Goal: Task Accomplishment & Management: Manage account settings

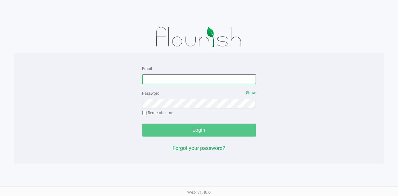
click at [205, 81] on input "Email" at bounding box center [199, 79] width 114 height 10
type input "[EMAIL_ADDRESS][DOMAIN_NAME]"
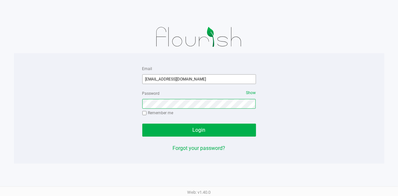
click at [142, 124] on button "Login" at bounding box center [199, 130] width 114 height 13
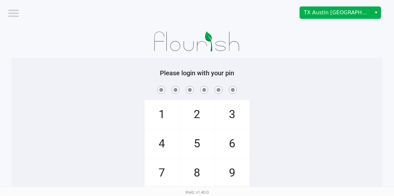
click at [353, 9] on span "TX Austin [GEOGRAPHIC_DATA]" at bounding box center [334, 13] width 63 height 8
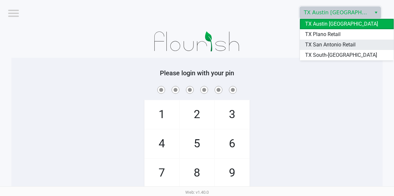
click at [344, 46] on span "TX San Antonio Retail" at bounding box center [330, 45] width 50 height 8
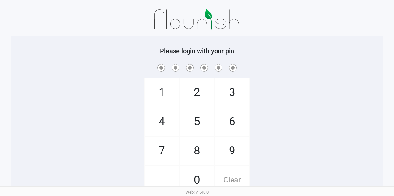
scroll to position [33, 0]
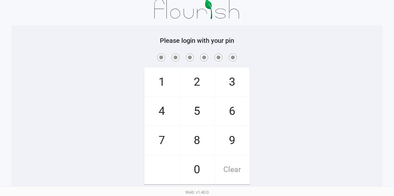
click at [197, 135] on span "8" at bounding box center [197, 141] width 34 height 29
checkbox input "true"
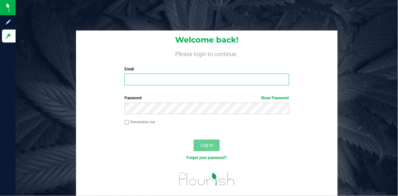
click at [190, 78] on input "Email" at bounding box center [207, 80] width 165 height 12
type input "[EMAIL_ADDRESS][DOMAIN_NAME]"
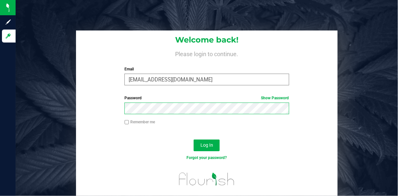
click at [194, 140] on button "Log In" at bounding box center [207, 146] width 26 height 12
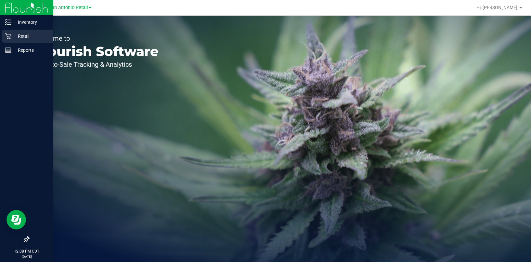
drag, startPoint x: 373, startPoint y: 1, endPoint x: 12, endPoint y: 37, distance: 362.8
click at [13, 37] on div "Retail" at bounding box center [27, 36] width 51 height 13
click at [11, 37] on p "Retail" at bounding box center [30, 36] width 39 height 8
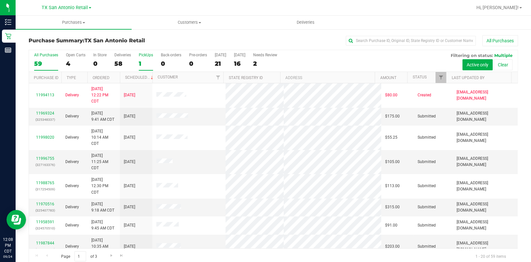
click at [141, 62] on div "1" at bounding box center [146, 63] width 14 height 7
click at [0, 0] on input "PickUps 1" at bounding box center [0, 0] width 0 height 0
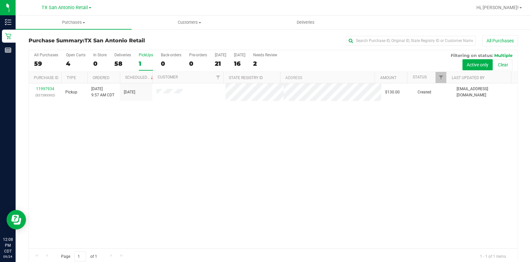
drag, startPoint x: 457, startPoint y: 0, endPoint x: 154, endPoint y: 141, distance: 334.1
click at [154, 141] on div "11997934 (327283302) Pickup 9/24/2025 9:57 AM CDT 9/25/2025 $130.00 Created abe…" at bounding box center [273, 165] width 489 height 165
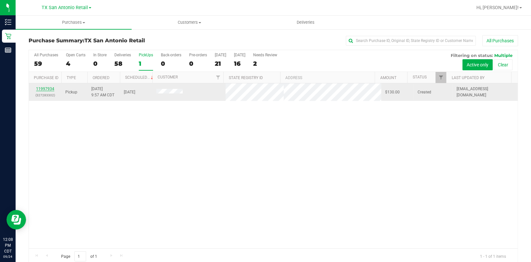
click at [48, 88] on link "11997934" at bounding box center [45, 89] width 18 height 5
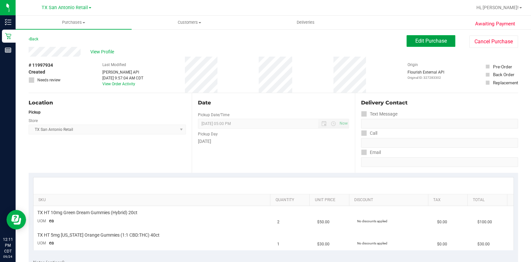
click at [398, 40] on span "Edit Purchase" at bounding box center [432, 41] width 32 height 6
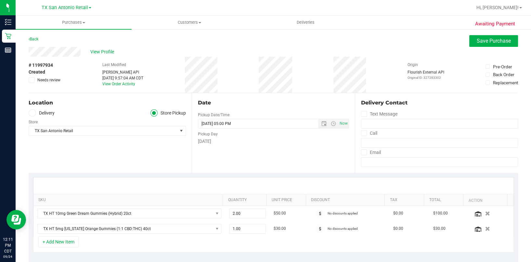
click at [45, 109] on div "Location Delivery Store Pickup Store TX San Antonio Retail Select Store Bonita …" at bounding box center [110, 133] width 163 height 80
click at [45, 109] on label "Delivery" at bounding box center [42, 112] width 26 height 7
click at [0, 0] on input "Delivery" at bounding box center [0, 0] width 0 height 0
click at [70, 133] on span "13247 Helotes Circle, , Helotes , TX 78023" at bounding box center [99, 130] width 141 height 9
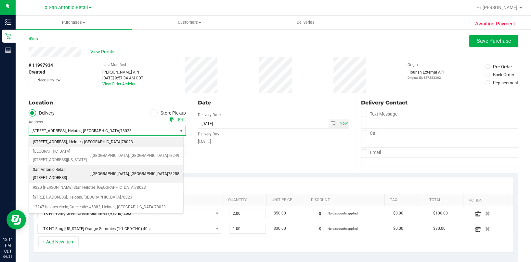
click at [90, 171] on span "San Antonio Retail 18720 Stone Oak PKWY, San Antonio, TX 78258" at bounding box center [61, 174] width 57 height 17
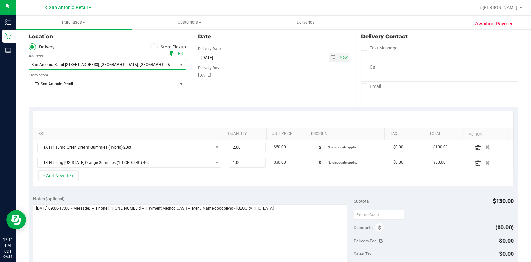
scroll to position [87, 0]
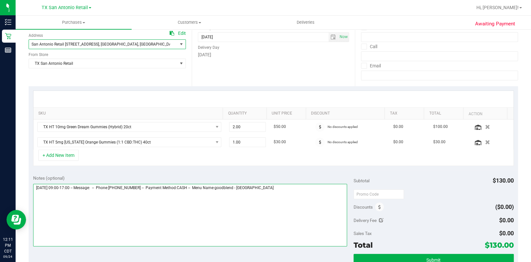
click at [328, 196] on textarea at bounding box center [190, 215] width 314 height 62
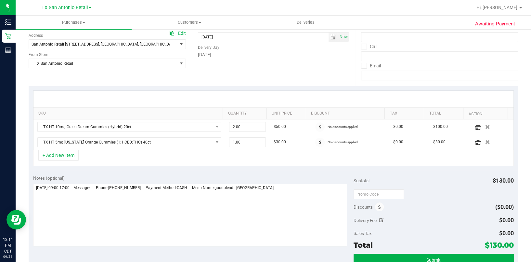
click at [310, 179] on div "Notes (optional)" at bounding box center [193, 178] width 321 height 7
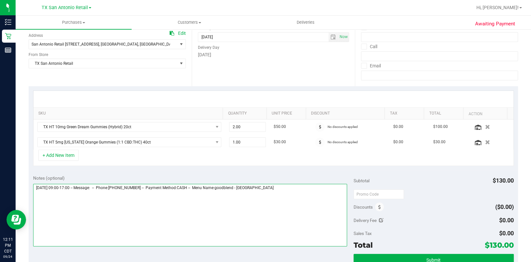
click at [267, 196] on textarea at bounding box center [190, 215] width 314 height 62
click at [159, 196] on textarea at bounding box center [190, 215] width 314 height 62
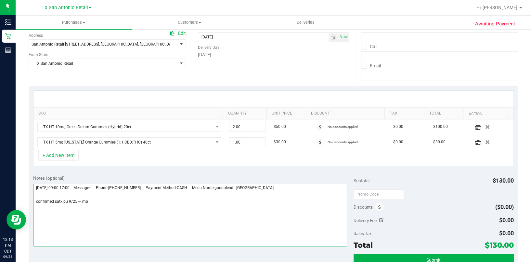
type textarea "Thursday 09/25/2025 09:00-17:00 -- Message: -- Phone:2103079025 -- Payment Meth…"
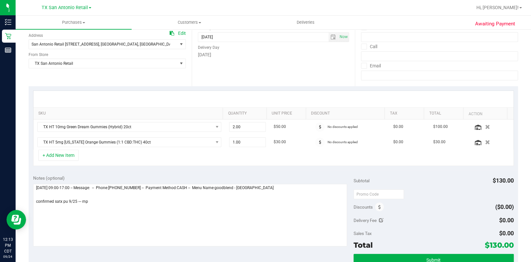
click at [131, 97] on div at bounding box center [274, 99] width 480 height 17
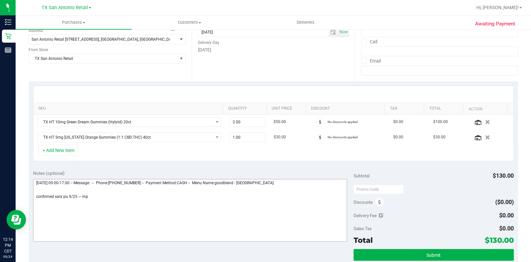
scroll to position [130, 0]
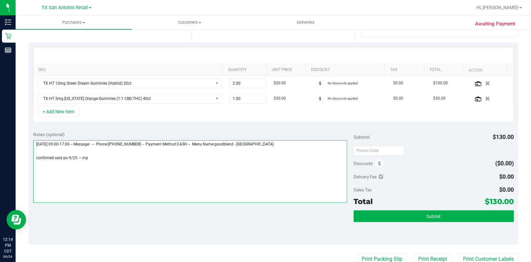
click at [100, 173] on textarea at bounding box center [190, 171] width 314 height 62
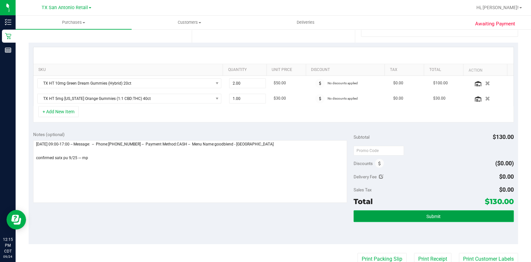
click at [398, 196] on button "Submit" at bounding box center [434, 216] width 160 height 12
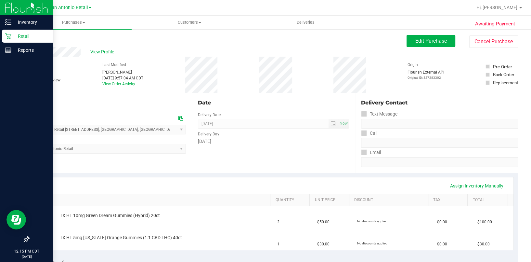
click at [15, 40] on p "Retail" at bounding box center [30, 36] width 39 height 8
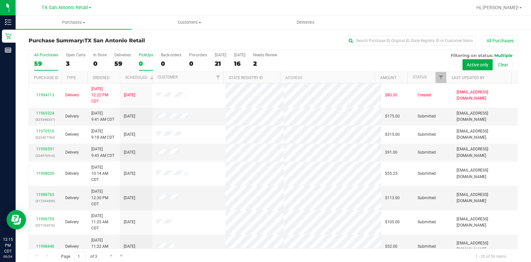
click at [142, 64] on div "0" at bounding box center [146, 63] width 14 height 7
click at [0, 0] on input "PickUps 0" at bounding box center [0, 0] width 0 height 0
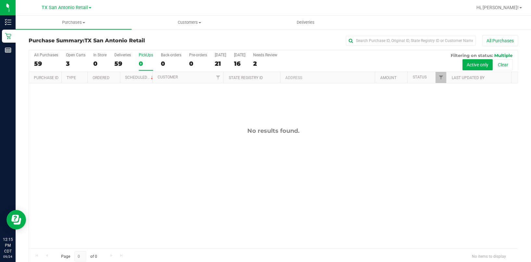
click at [61, 55] on div "All Purchases 59 Open Carts 3 In Store 0 Deliveries 59 PickUps 0 Back-orders 0 …" at bounding box center [273, 61] width 489 height 22
click at [66, 56] on div "Open Carts" at bounding box center [76, 55] width 20 height 5
click at [0, 0] on input "Open Carts 3" at bounding box center [0, 0] width 0 height 0
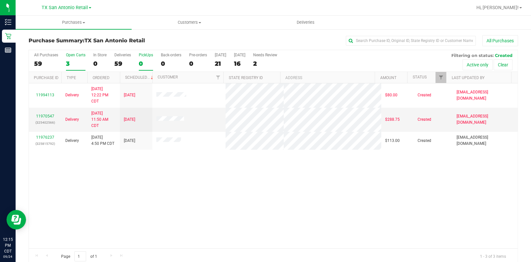
click at [139, 60] on div "0" at bounding box center [146, 63] width 14 height 7
click at [0, 0] on input "PickUps 0" at bounding box center [0, 0] width 0 height 0
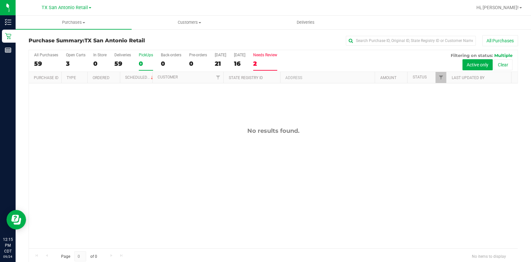
click at [266, 55] on div "Needs Review" at bounding box center [265, 55] width 24 height 5
click at [0, 0] on input "Needs Review 2" at bounding box center [0, 0] width 0 height 0
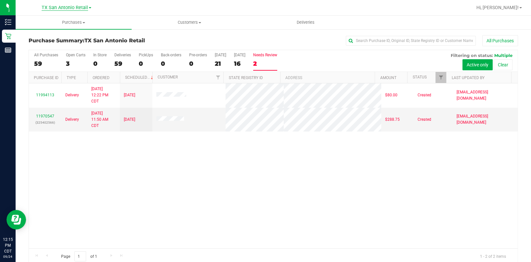
click at [44, 5] on span "TX San Antonio Retail" at bounding box center [65, 8] width 47 height 6
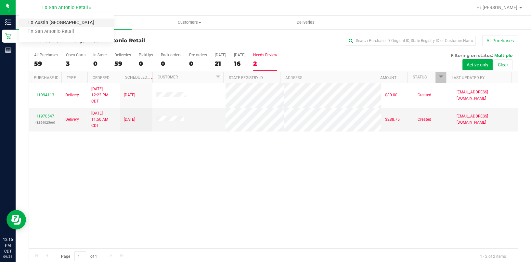
click at [53, 20] on link "TX Austin [GEOGRAPHIC_DATA]" at bounding box center [66, 23] width 95 height 9
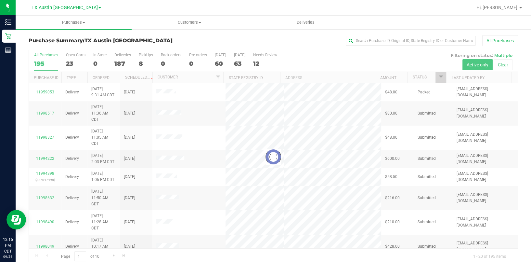
click at [141, 63] on div at bounding box center [273, 157] width 489 height 214
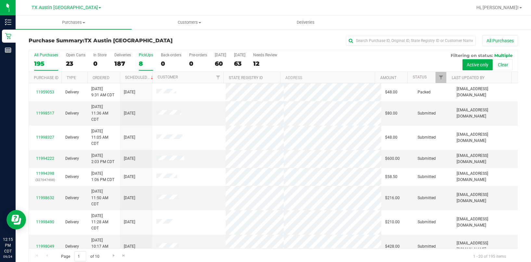
click at [140, 60] on div "8" at bounding box center [146, 63] width 14 height 7
click at [0, 0] on input "PickUps 8" at bounding box center [0, 0] width 0 height 0
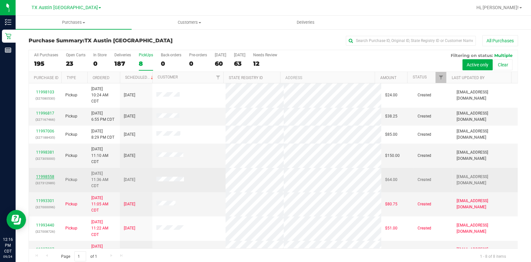
click at [51, 175] on link "11998558" at bounding box center [45, 176] width 18 height 5
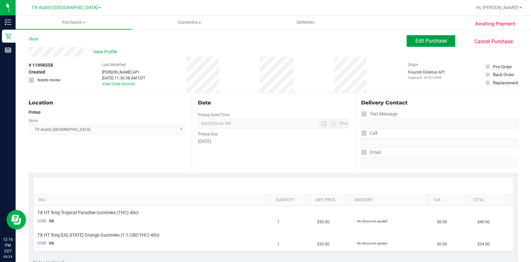
click at [398, 42] on span "Edit Purchase" at bounding box center [432, 41] width 32 height 6
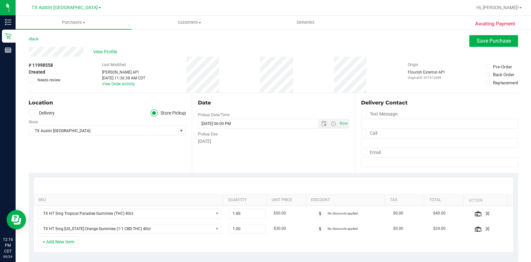
drag, startPoint x: 157, startPoint y: 154, endPoint x: 74, endPoint y: 115, distance: 91.8
click at [156, 154] on div "Location Delivery Store Pickup Store TX Austin DC Select Store Bonita Springs W…" at bounding box center [110, 133] width 163 height 80
click at [46, 109] on label "Delivery" at bounding box center [42, 112] width 26 height 7
click at [0, 0] on input "Delivery" at bounding box center [0, 0] width 0 height 0
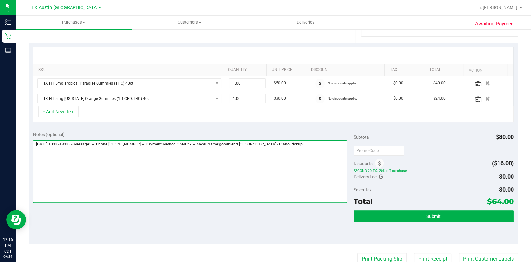
click at [311, 165] on textarea at bounding box center [190, 171] width 314 height 62
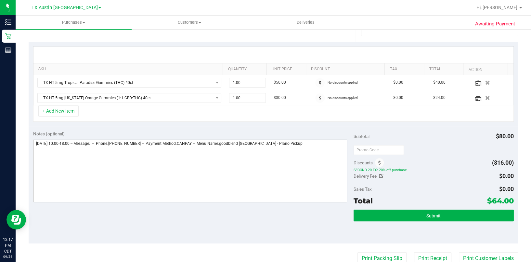
scroll to position [130, 0]
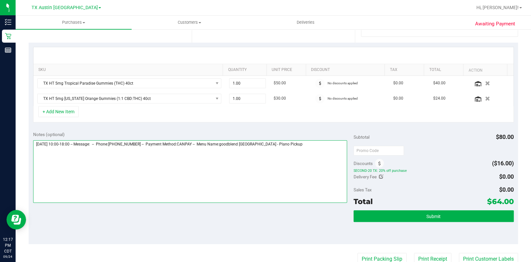
click at [305, 174] on textarea at bounding box center [190, 171] width 314 height 62
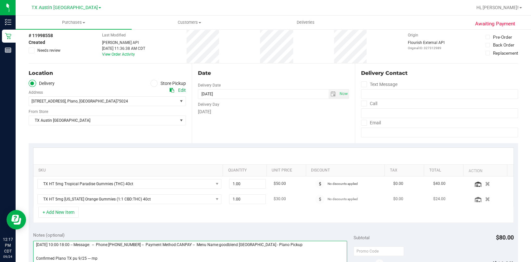
scroll to position [0, 0]
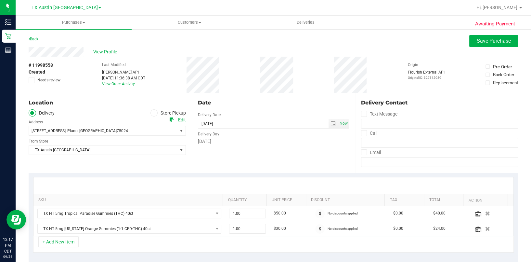
type textarea "Thursday 09/25/2025 10:00-18:00 -- Message: -- Phone:9728981528 -- Payment Meth…"
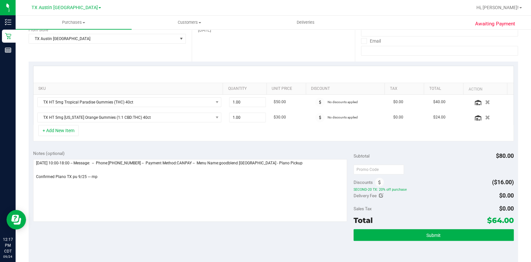
scroll to position [173, 0]
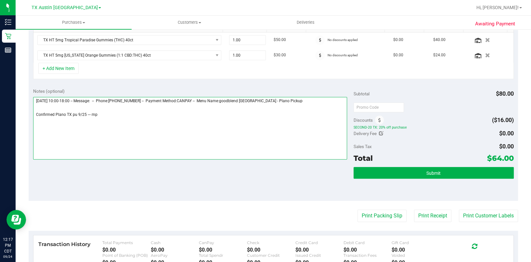
click at [98, 129] on textarea at bounding box center [190, 128] width 314 height 62
click at [97, 129] on textarea at bounding box center [190, 128] width 314 height 62
click at [95, 129] on textarea at bounding box center [190, 128] width 314 height 62
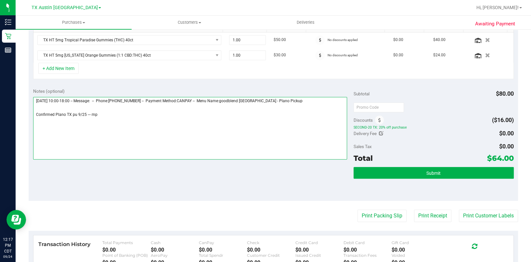
click at [95, 129] on textarea at bounding box center [190, 128] width 314 height 62
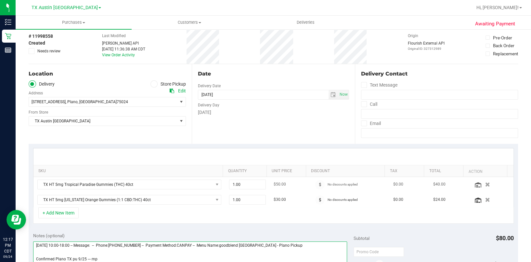
scroll to position [0, 0]
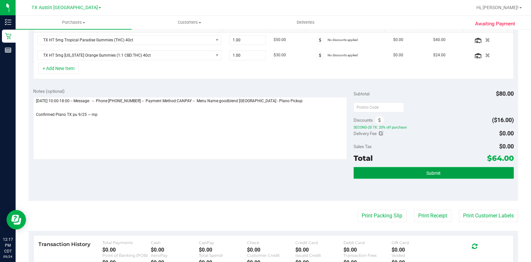
click at [398, 171] on button "Submit" at bounding box center [434, 173] width 160 height 12
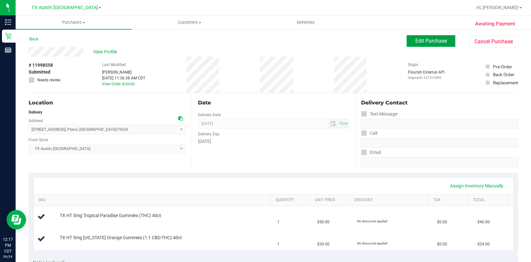
click at [398, 44] on button "Edit Purchase" at bounding box center [431, 41] width 49 height 12
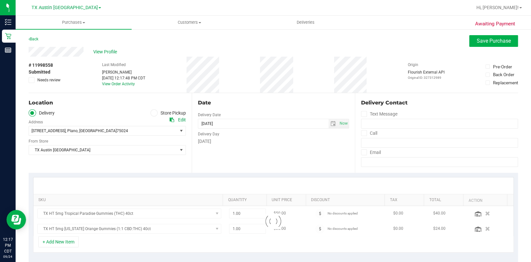
click at [138, 142] on div "[GEOGRAPHIC_DATA] [GEOGRAPHIC_DATA] [GEOGRAPHIC_DATA] Select Store [PERSON_NAME…" at bounding box center [107, 145] width 157 height 19
click at [138, 148] on span "TX Austin [GEOGRAPHIC_DATA]" at bounding box center [103, 149] width 149 height 9
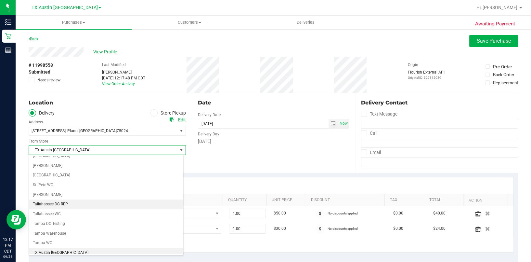
scroll to position [468, 0]
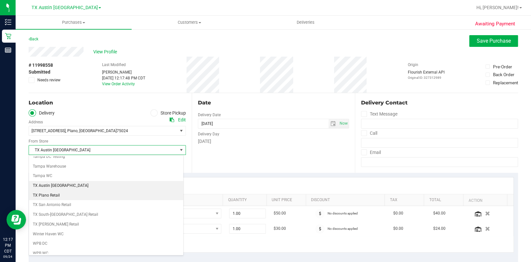
click at [95, 192] on li "TX Plano Retail" at bounding box center [106, 196] width 154 height 10
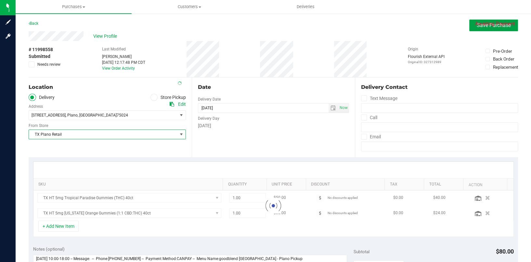
click at [398, 28] on span "Save Purchase" at bounding box center [494, 25] width 34 height 6
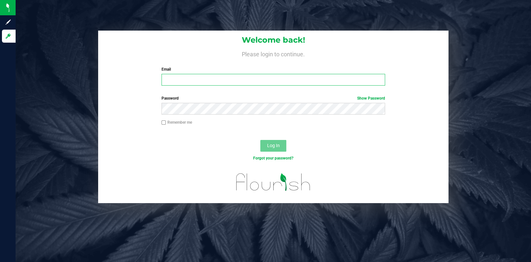
click at [211, 81] on input "Email" at bounding box center [274, 80] width 224 height 12
click at [165, 81] on input "rgreen@goodblend.com" at bounding box center [274, 80] width 224 height 12
click at [166, 83] on input "rgreen@goodblend.com" at bounding box center [274, 80] width 224 height 12
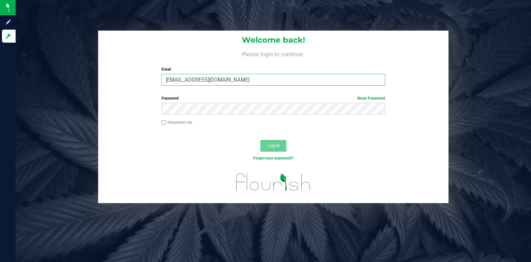
click at [166, 83] on input "rgreen@goodblend.com" at bounding box center [274, 80] width 224 height 12
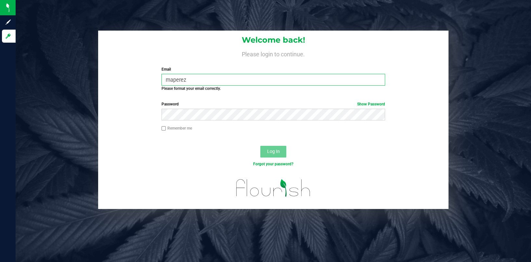
type input "[EMAIL_ADDRESS][DOMAIN_NAME]"
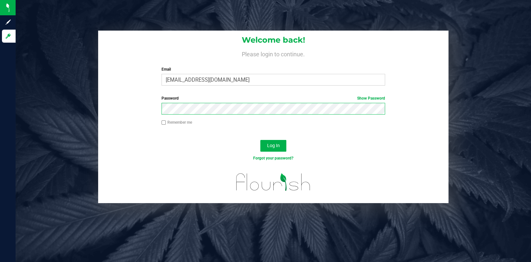
click at [261, 140] on button "Log In" at bounding box center [274, 146] width 26 height 12
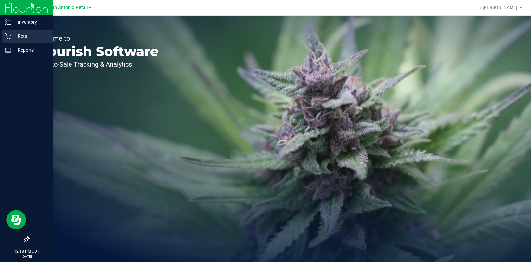
click at [2, 34] on div "Retail" at bounding box center [27, 36] width 51 height 13
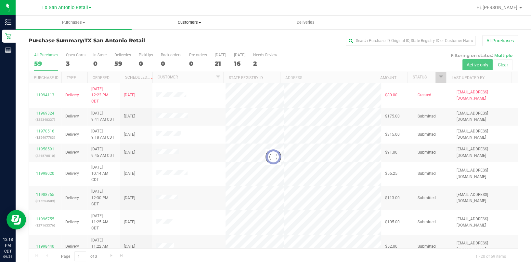
click at [196, 23] on span "Customers" at bounding box center [189, 23] width 115 height 6
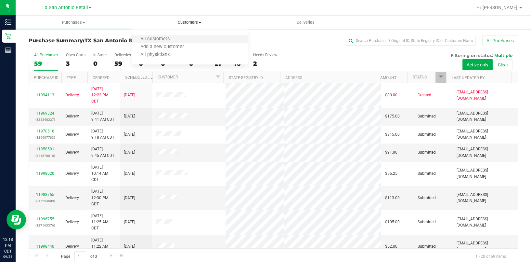
click at [184, 35] on li "All customers" at bounding box center [190, 39] width 116 height 8
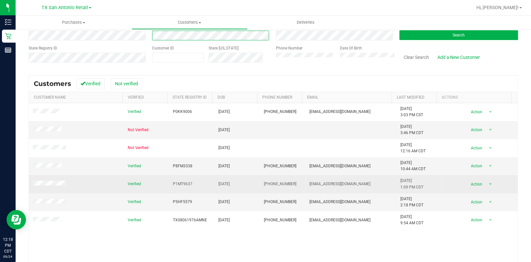
scroll to position [71, 0]
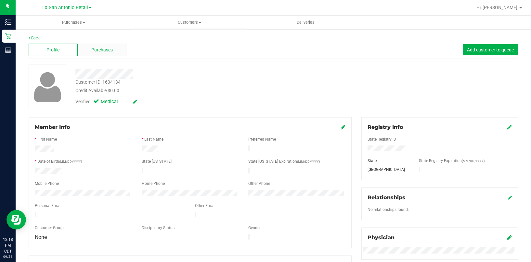
click at [95, 48] on span "Purchases" at bounding box center [101, 50] width 21 height 7
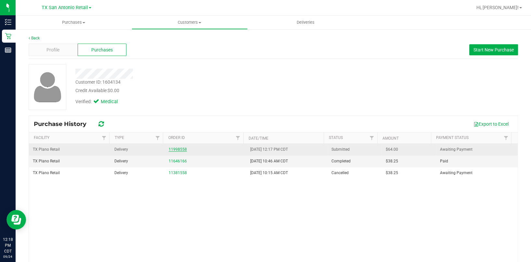
click at [169, 149] on link "11998558" at bounding box center [178, 149] width 18 height 5
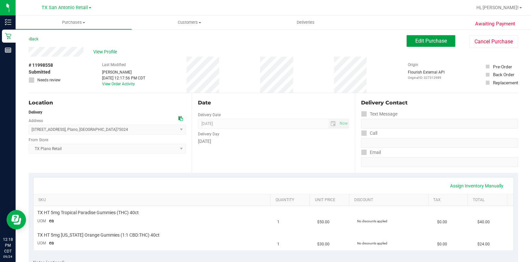
click at [398, 35] on button "Edit Purchase" at bounding box center [431, 41] width 49 height 12
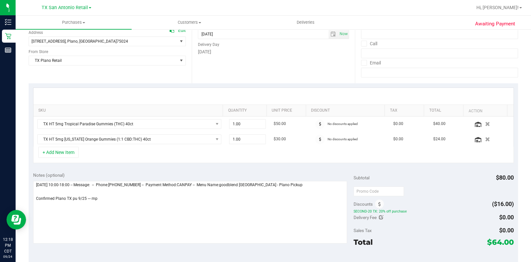
scroll to position [217, 0]
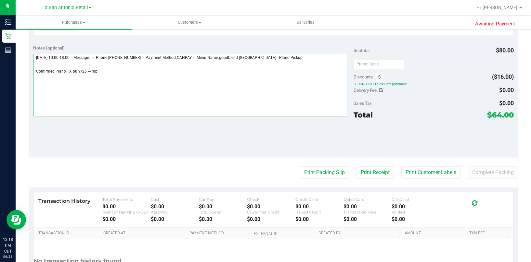
click at [165, 94] on textarea at bounding box center [190, 85] width 314 height 62
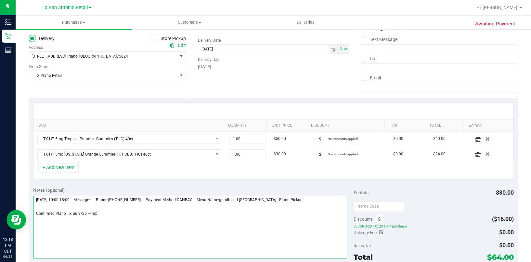
scroll to position [0, 0]
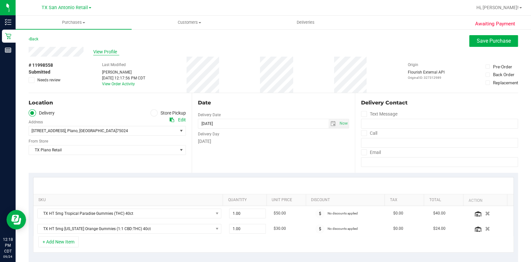
click at [111, 49] on span "View Profile" at bounding box center [106, 51] width 26 height 7
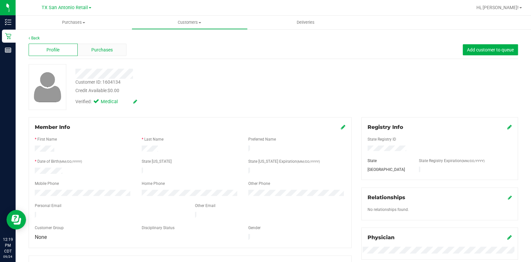
click at [105, 48] on span "Purchases" at bounding box center [101, 50] width 21 height 7
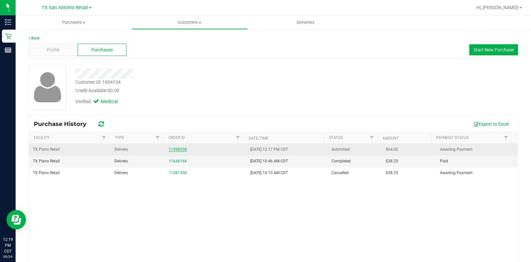
click at [169, 148] on link "11998558" at bounding box center [178, 149] width 18 height 5
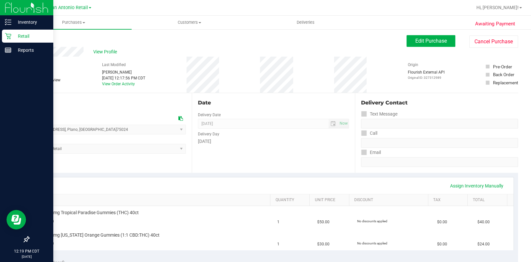
click at [16, 40] on p "Retail" at bounding box center [30, 36] width 39 height 8
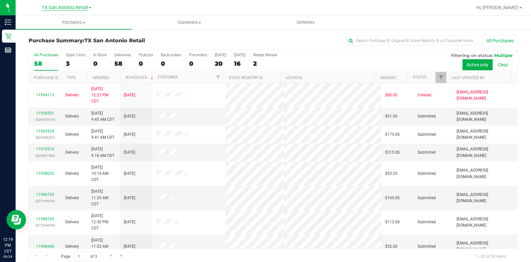
click at [74, 7] on span "TX San Antonio Retail" at bounding box center [65, 8] width 47 height 6
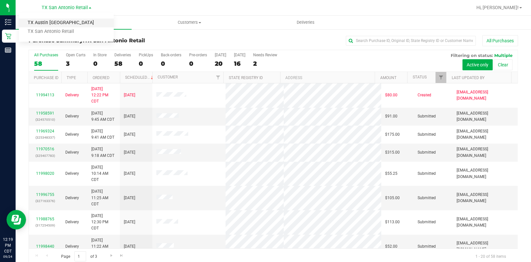
click at [72, 24] on link "TX Austin [GEOGRAPHIC_DATA]" at bounding box center [66, 23] width 95 height 9
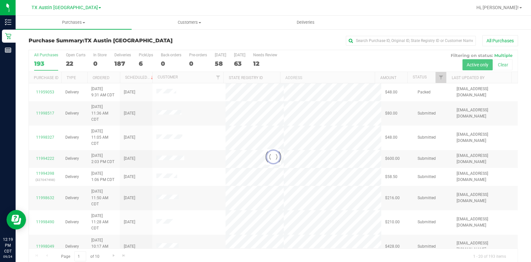
click at [140, 61] on div at bounding box center [273, 157] width 489 height 214
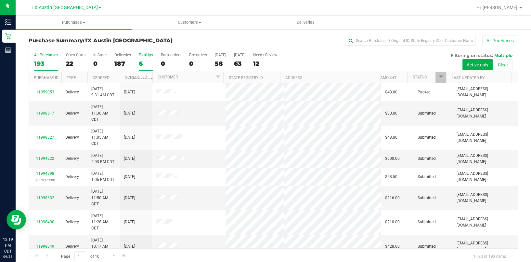
click at [142, 65] on div "6" at bounding box center [146, 63] width 14 height 7
click at [0, 0] on input "PickUps 6" at bounding box center [0, 0] width 0 height 0
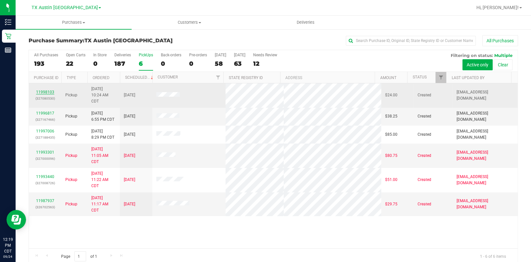
click at [47, 92] on link "11998103" at bounding box center [45, 92] width 18 height 5
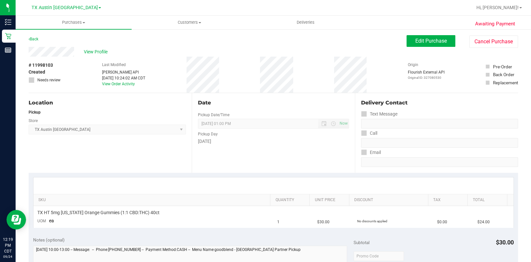
click at [180, 88] on div "# 11998103 Created Needs review Last Modified Jane API Sep 24, 2025 10:24:02 AM…" at bounding box center [274, 75] width 490 height 36
click at [398, 37] on button "Edit Purchase" at bounding box center [431, 41] width 49 height 12
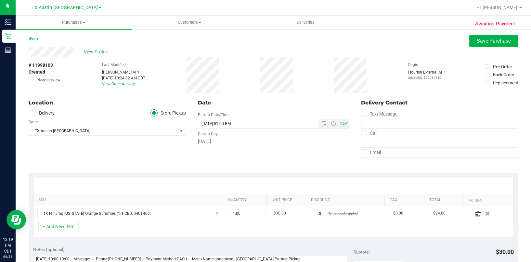
click at [43, 112] on label "Delivery" at bounding box center [42, 112] width 26 height 7
click at [0, 0] on input "Delivery" at bounding box center [0, 0] width 0 height 0
click at [61, 148] on span "TX Austin [GEOGRAPHIC_DATA]" at bounding box center [103, 149] width 149 height 9
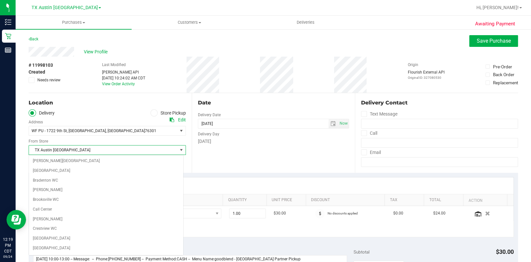
scroll to position [401, 0]
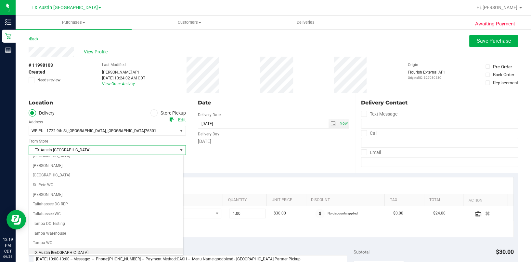
click at [61, 148] on span "TX Austin [GEOGRAPHIC_DATA]" at bounding box center [103, 149] width 149 height 9
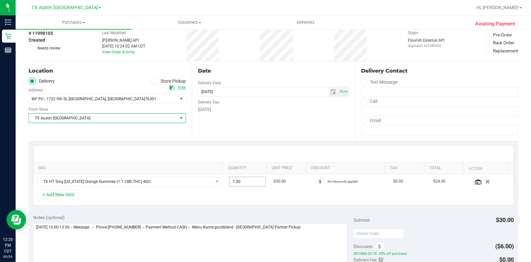
scroll to position [43, 0]
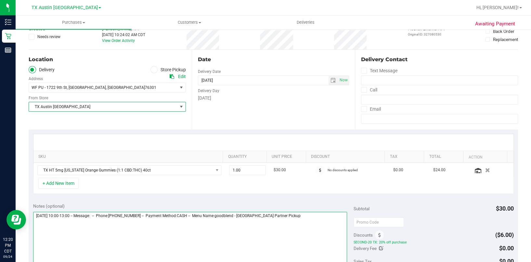
click at [329, 196] on textarea at bounding box center [190, 243] width 314 height 62
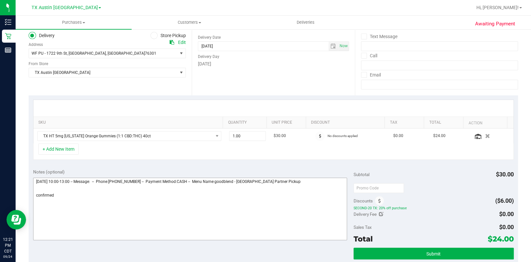
scroll to position [130, 0]
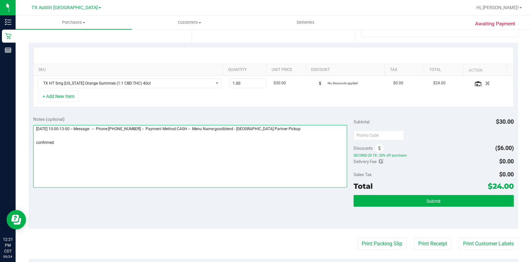
click at [295, 168] on textarea at bounding box center [190, 156] width 314 height 62
click at [261, 128] on textarea at bounding box center [190, 156] width 314 height 62
drag, startPoint x: 261, startPoint y: 128, endPoint x: 302, endPoint y: 127, distance: 40.3
click at [302, 127] on textarea at bounding box center [190, 156] width 314 height 62
paste textarea "Wichita Falls Partner Pickup"
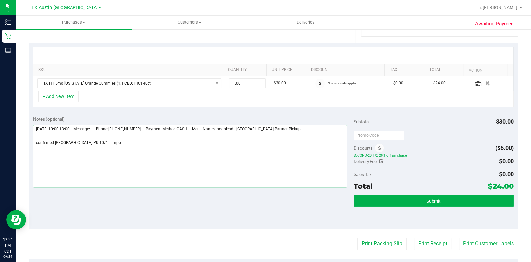
click at [184, 137] on textarea at bounding box center [190, 156] width 314 height 62
paste textarea "Wichita Falls Partner Pickup"
click at [166, 150] on textarea at bounding box center [190, 156] width 314 height 62
click at [160, 150] on textarea at bounding box center [190, 156] width 314 height 62
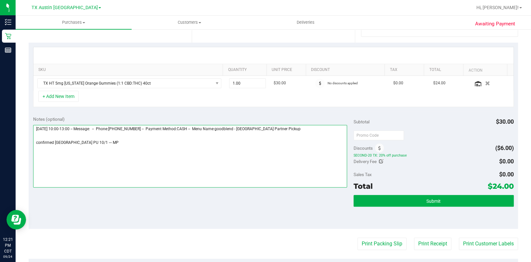
click at [160, 150] on textarea at bounding box center [190, 156] width 314 height 62
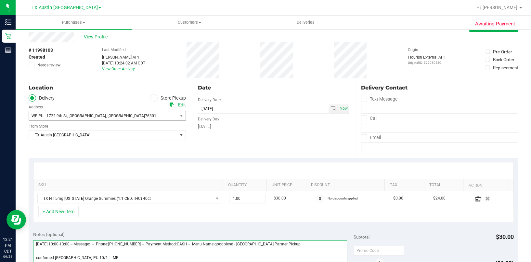
scroll to position [0, 0]
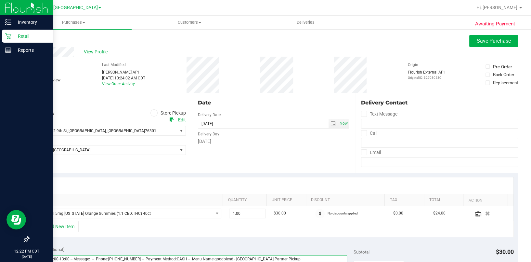
type textarea "Wednesday 10/01/2025 10:00-13:00 -- Message: -- Phone:9402343852 -- Payment Met…"
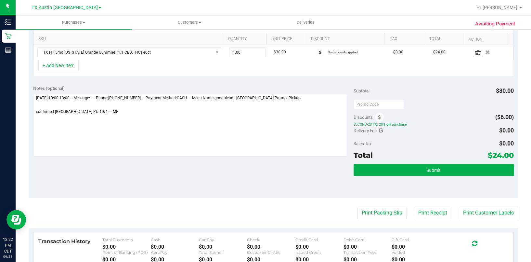
scroll to position [217, 0]
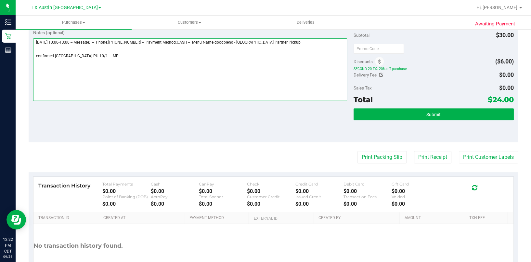
click at [118, 80] on textarea at bounding box center [190, 69] width 314 height 62
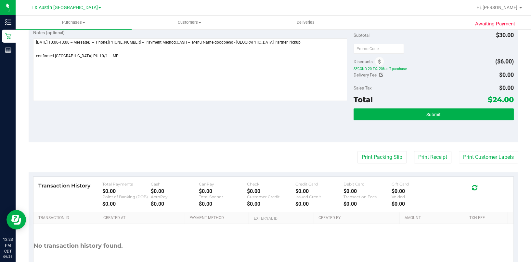
click at [221, 129] on div "Notes (optional) Subtotal $30.00 Discounts ($6.00) SECOND-20 TX: 20% off purcha…" at bounding box center [274, 83] width 490 height 117
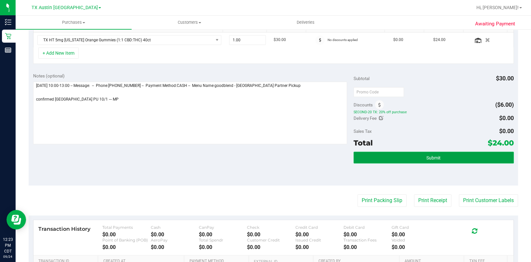
click at [374, 158] on button "Submit" at bounding box center [434, 158] width 160 height 12
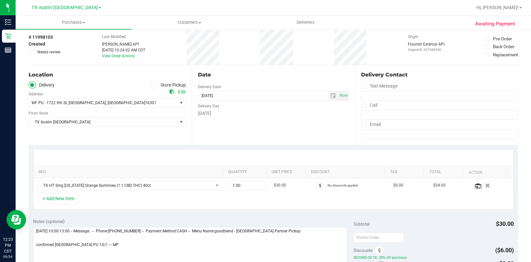
scroll to position [0, 0]
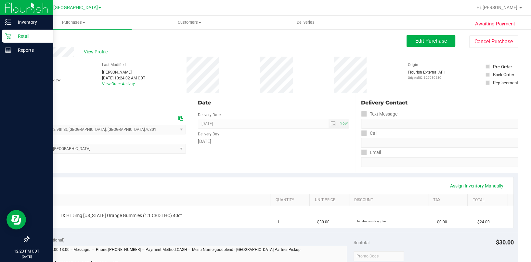
click at [12, 37] on p "Retail" at bounding box center [30, 36] width 39 height 8
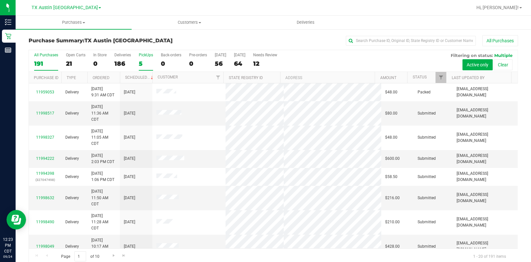
click at [145, 59] on label "PickUps 5" at bounding box center [146, 62] width 14 height 18
click at [0, 0] on input "PickUps 5" at bounding box center [0, 0] width 0 height 0
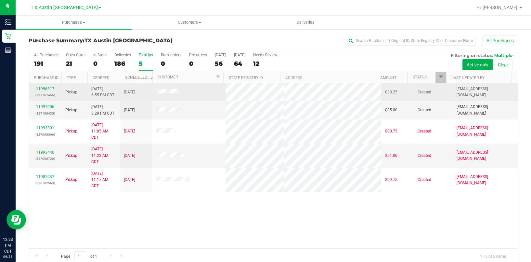
click at [45, 87] on link "11996817" at bounding box center [45, 89] width 18 height 5
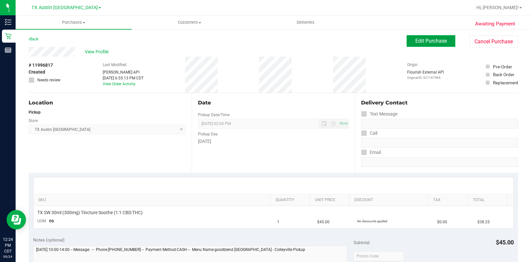
click at [398, 38] on span "Edit Purchase" at bounding box center [432, 41] width 32 height 6
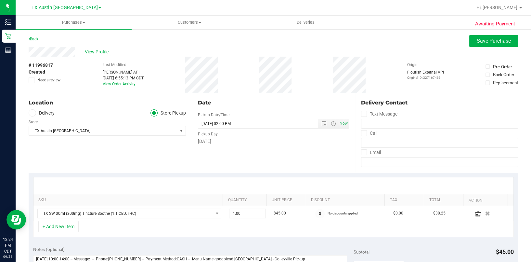
click at [95, 49] on span "View Profile" at bounding box center [98, 51] width 26 height 7
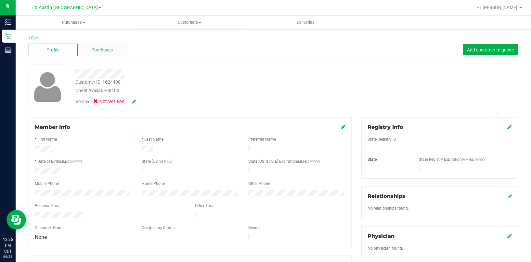
click at [94, 48] on span "Purchases" at bounding box center [101, 50] width 21 height 7
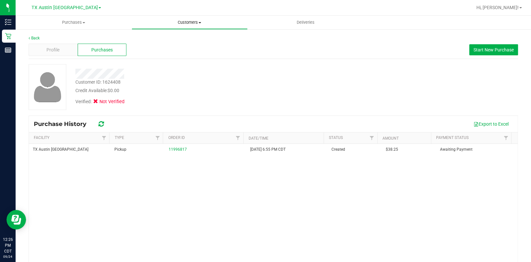
click at [191, 28] on uib-tab-heading "Customers All customers Add a new customer All physicians" at bounding box center [189, 22] width 115 height 13
click at [184, 40] on li "All customers" at bounding box center [190, 39] width 116 height 8
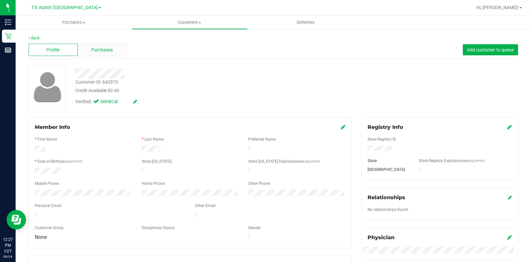
click at [98, 49] on span "Purchases" at bounding box center [101, 50] width 21 height 7
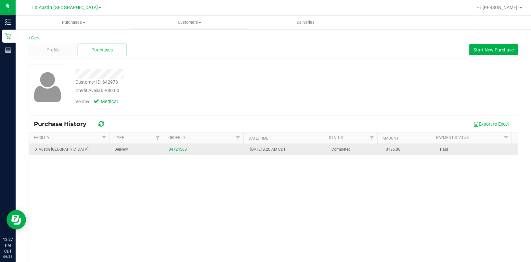
click at [172, 146] on div "04724503" at bounding box center [206, 149] width 74 height 6
click at [172, 149] on link "04724503" at bounding box center [178, 149] width 18 height 5
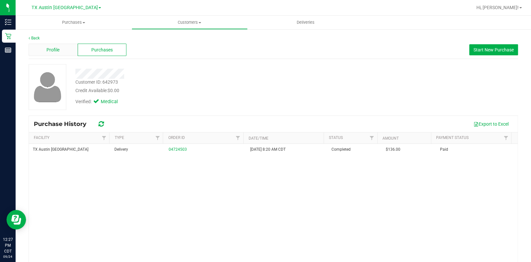
click at [59, 50] on span "Profile" at bounding box center [53, 50] width 13 height 7
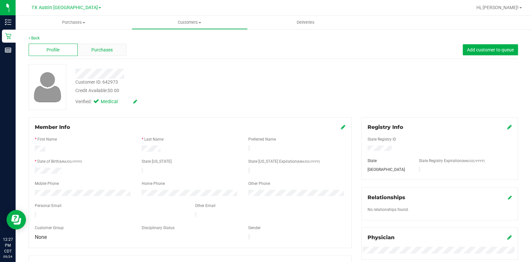
click at [103, 48] on span "Purchases" at bounding box center [101, 50] width 21 height 7
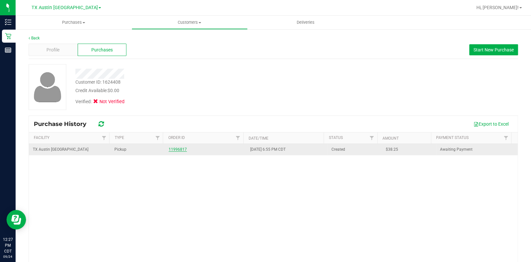
click at [179, 148] on link "11996817" at bounding box center [178, 149] width 18 height 5
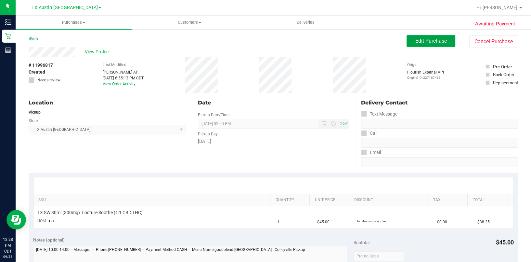
drag, startPoint x: 404, startPoint y: 36, endPoint x: 407, endPoint y: 37, distance: 3.3
click at [398, 36] on button "Edit Purchase" at bounding box center [431, 41] width 49 height 12
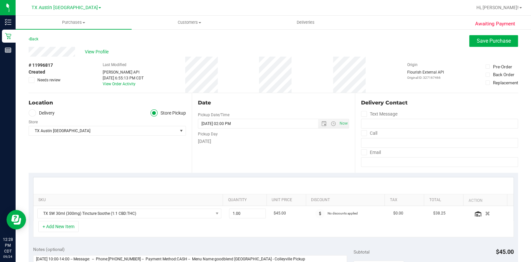
click at [46, 112] on label "Delivery" at bounding box center [42, 112] width 26 height 7
click at [0, 0] on input "Delivery" at bounding box center [0, 0] width 0 height 0
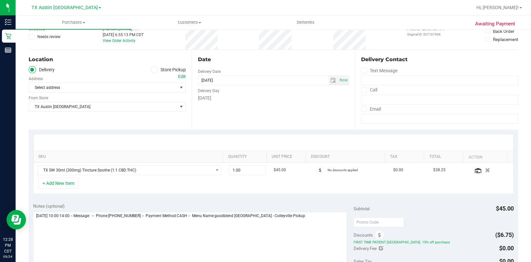
click at [63, 78] on div "Select address Select address" at bounding box center [107, 82] width 157 height 19
click at [61, 84] on span "Select address" at bounding box center [99, 87] width 141 height 9
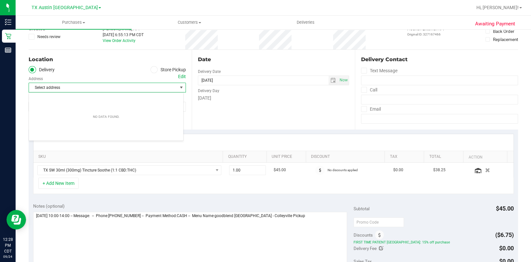
click at [61, 87] on span "Select address" at bounding box center [99, 87] width 141 height 9
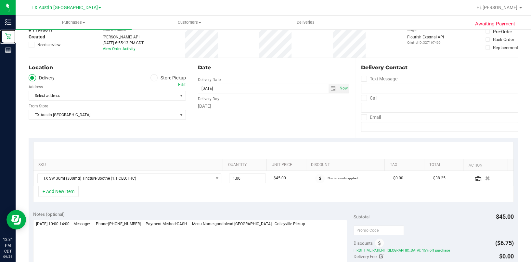
scroll to position [173, 0]
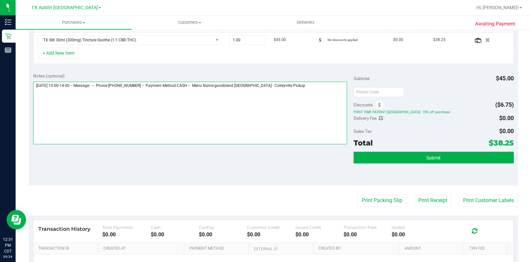
drag, startPoint x: 251, startPoint y: 114, endPoint x: 256, endPoint y: 114, distance: 5.2
click at [251, 114] on textarea at bounding box center [190, 113] width 314 height 62
click at [316, 104] on textarea at bounding box center [190, 113] width 314 height 62
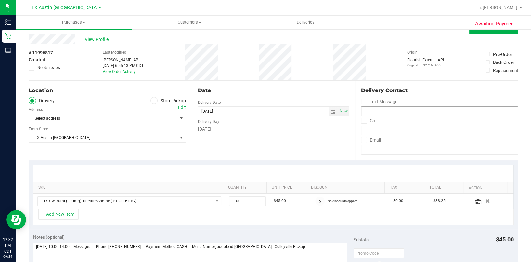
scroll to position [0, 0]
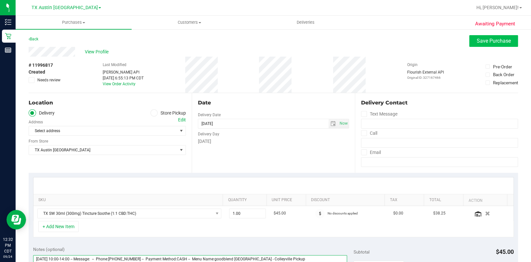
type textarea "Friday 09/26/2025 10:00-14:00 -- Message: -- Phone:9565253025 -- Payment Method…"
click at [398, 43] on span "Save Purchase" at bounding box center [494, 41] width 34 height 6
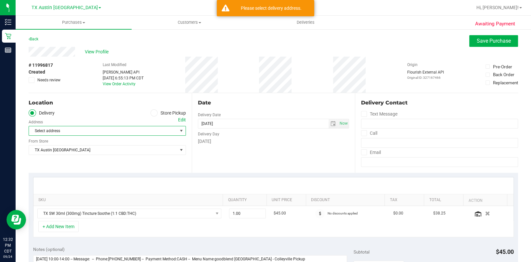
click at [109, 131] on span "Select address" at bounding box center [99, 130] width 141 height 9
click at [97, 133] on span "Select address" at bounding box center [99, 130] width 141 height 9
click at [166, 112] on label "Store Pickup" at bounding box center [169, 112] width 36 height 7
click at [0, 0] on input "Store Pickup" at bounding box center [0, 0] width 0 height 0
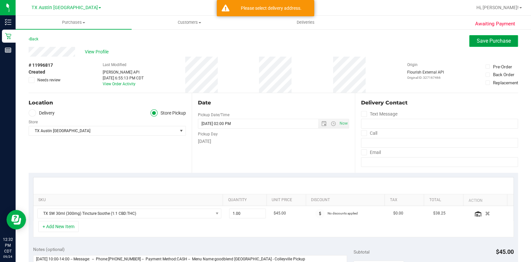
click at [398, 39] on span "Save Purchase" at bounding box center [494, 41] width 34 height 6
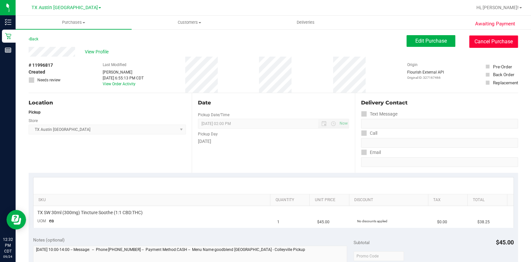
click at [398, 46] on button "Cancel Purchase" at bounding box center [494, 41] width 49 height 12
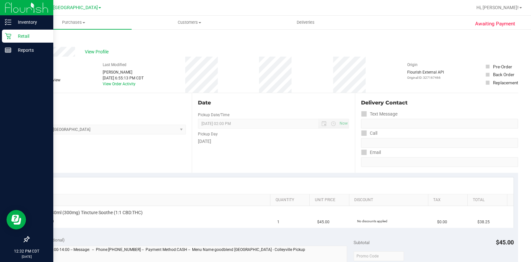
click at [9, 36] on icon at bounding box center [8, 36] width 7 height 7
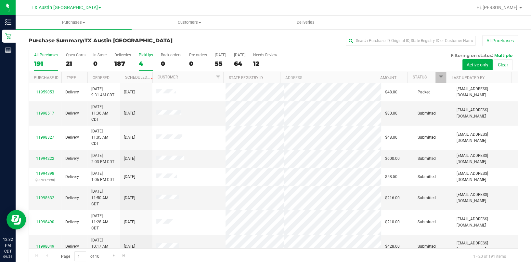
click at [150, 59] on label "PickUps 4" at bounding box center [146, 62] width 14 height 18
click at [0, 0] on input "PickUps 4" at bounding box center [0, 0] width 0 height 0
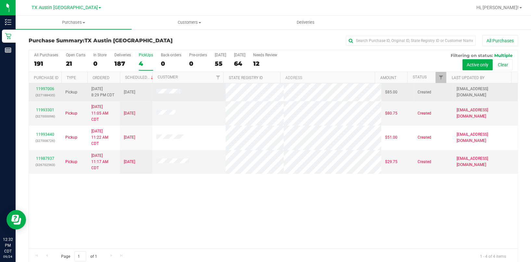
click at [46, 91] on div "11997006 (327188435)" at bounding box center [45, 92] width 25 height 12
click at [46, 88] on link "11997006" at bounding box center [45, 89] width 18 height 5
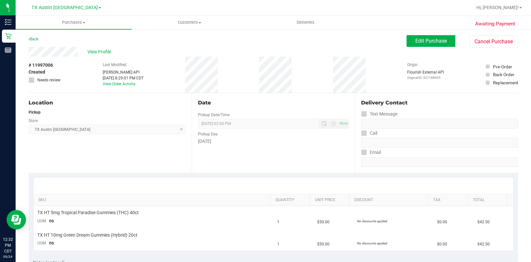
scroll to position [43, 0]
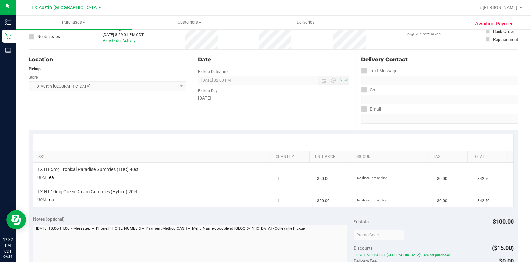
click at [104, 92] on div "Location Pickup Store TX Austin DC Select Store Bonita Springs WC Boynton Beach…" at bounding box center [110, 90] width 163 height 80
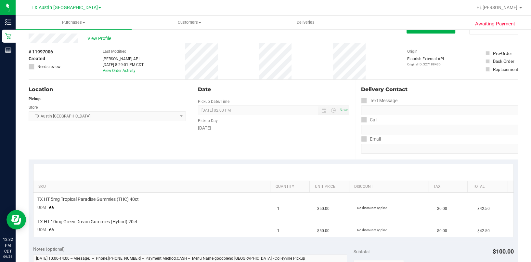
scroll to position [0, 0]
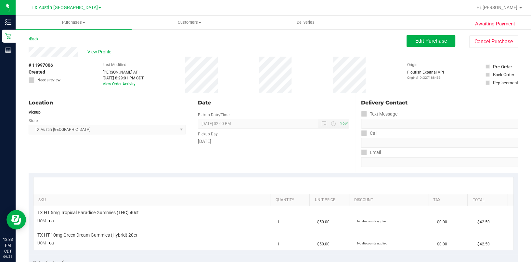
click at [101, 53] on span "View Profile" at bounding box center [100, 51] width 26 height 7
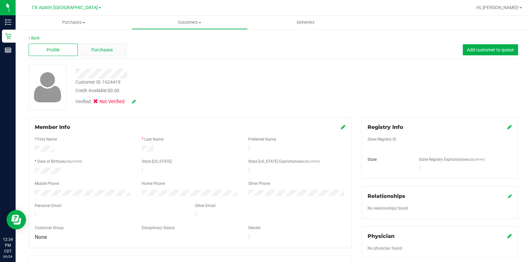
click at [103, 53] on div "Purchases" at bounding box center [102, 50] width 49 height 12
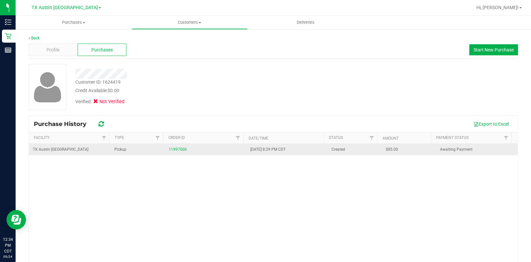
click at [173, 146] on div "11997006" at bounding box center [206, 149] width 74 height 6
click at [174, 151] on link "11997006" at bounding box center [178, 149] width 18 height 5
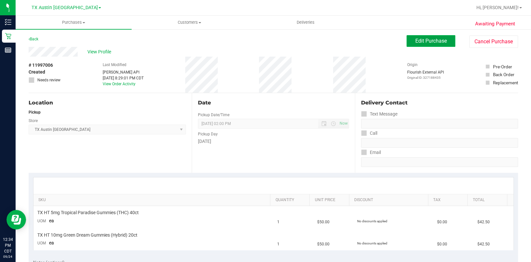
click at [398, 38] on span "Edit Purchase" at bounding box center [432, 41] width 32 height 6
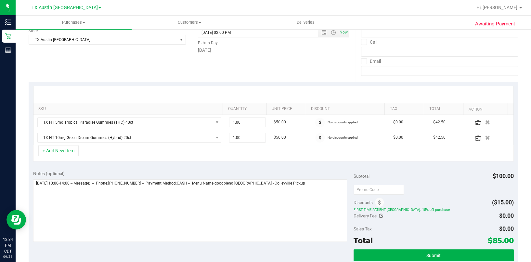
scroll to position [130, 0]
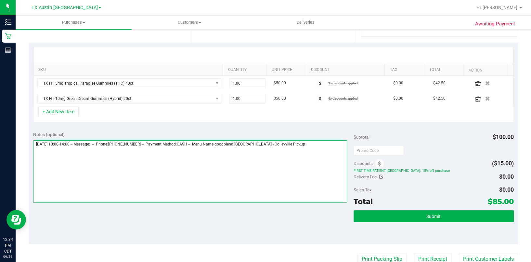
click at [298, 167] on textarea at bounding box center [190, 171] width 314 height 62
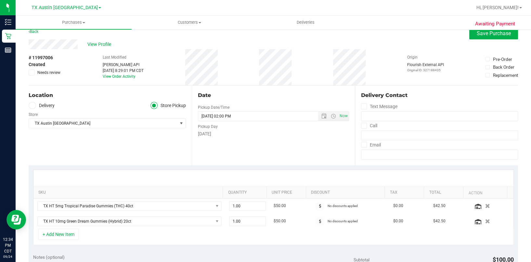
scroll to position [0, 0]
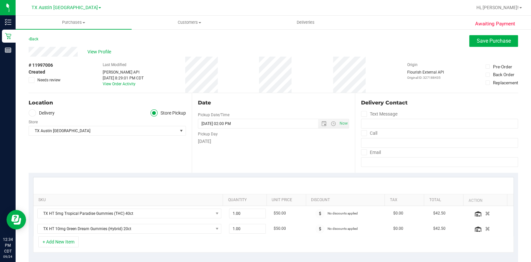
type textarea "Friday 09/26/2025 10:00-14:00 -- Message: -- Phone:8176913870 -- Payment Method…"
click at [55, 81] on span "Needs review" at bounding box center [48, 80] width 23 height 6
click at [0, 0] on input "Needs review" at bounding box center [0, 0] width 0 height 0
click at [398, 41] on span "Save Purchase" at bounding box center [494, 41] width 34 height 6
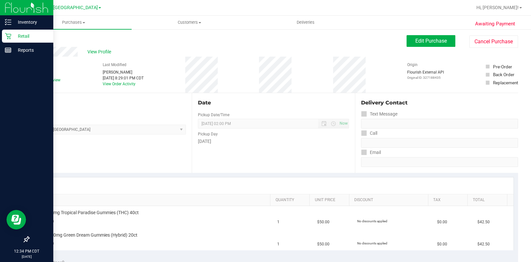
click at [17, 31] on div "Retail" at bounding box center [27, 36] width 51 height 13
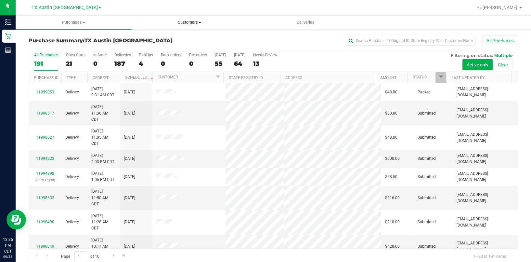
click at [172, 19] on uib-tab-heading "Customers All customers Add a new customer All physicians" at bounding box center [189, 22] width 115 height 13
click at [162, 35] on li "All customers" at bounding box center [190, 39] width 116 height 8
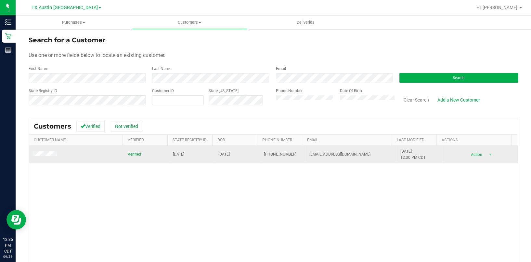
click at [47, 151] on span at bounding box center [46, 154] width 26 height 7
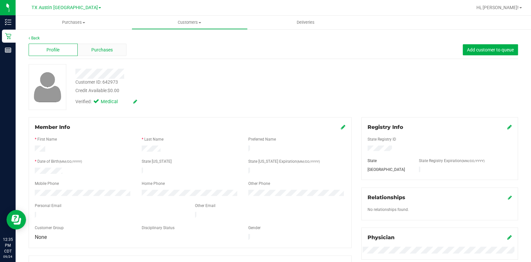
click at [103, 48] on span "Purchases" at bounding box center [101, 50] width 21 height 7
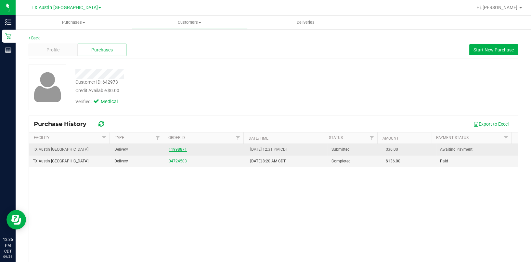
click at [172, 148] on link "11998871" at bounding box center [178, 149] width 18 height 5
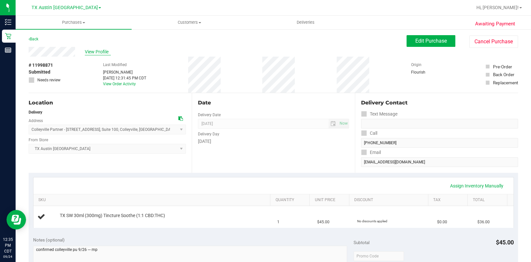
click at [88, 51] on span "View Profile" at bounding box center [98, 51] width 26 height 7
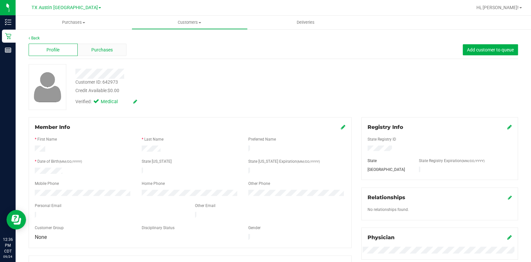
click at [85, 47] on div "Purchases" at bounding box center [102, 50] width 49 height 12
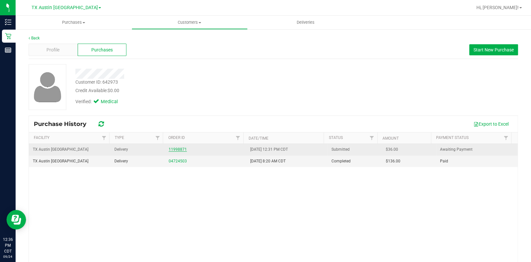
click at [179, 148] on link "11998871" at bounding box center [178, 149] width 18 height 5
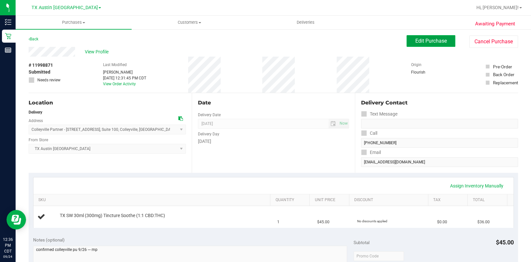
click at [398, 44] on span "Edit Purchase" at bounding box center [432, 41] width 32 height 6
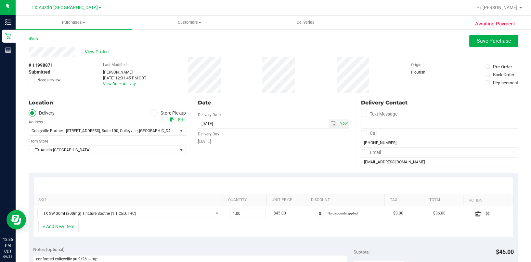
scroll to position [173, 0]
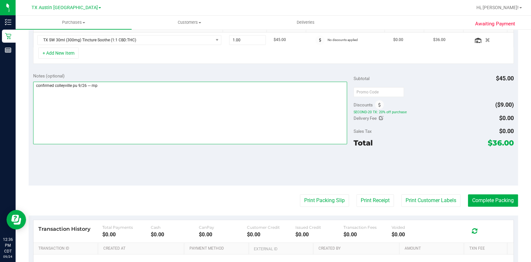
click at [139, 108] on textarea at bounding box center [190, 113] width 314 height 62
click at [141, 108] on textarea at bounding box center [190, 113] width 314 height 62
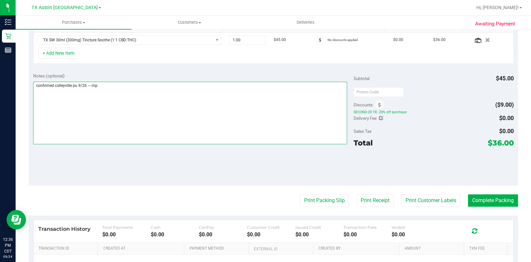
click at [141, 108] on textarea at bounding box center [190, 113] width 314 height 62
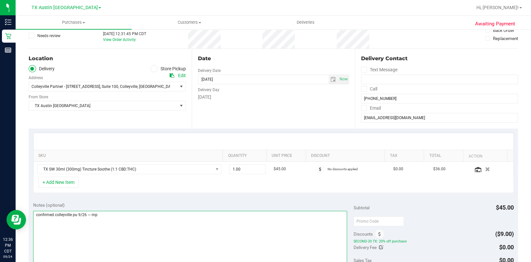
scroll to position [0, 0]
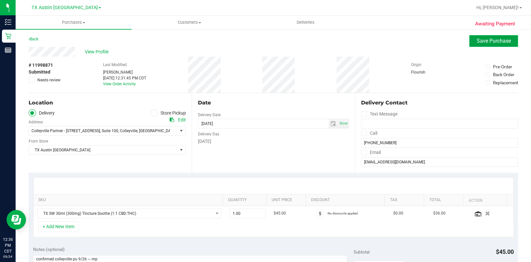
click at [398, 41] on span "Save Purchase" at bounding box center [494, 41] width 34 height 6
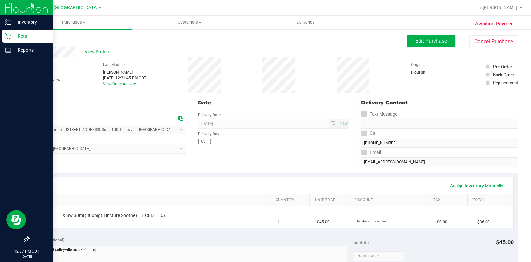
click at [12, 34] on p "Retail" at bounding box center [30, 36] width 39 height 8
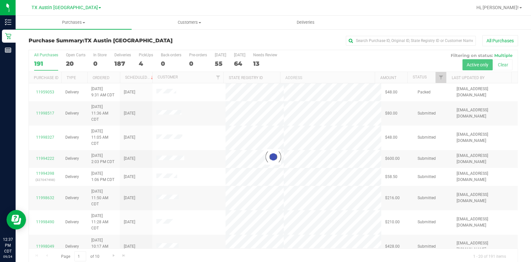
click at [140, 60] on div at bounding box center [273, 157] width 489 height 214
click at [139, 62] on div at bounding box center [273, 157] width 489 height 214
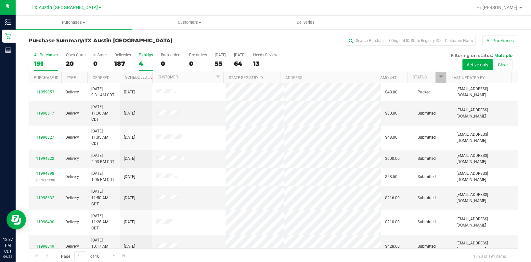
click at [139, 61] on div "4" at bounding box center [146, 63] width 14 height 7
click at [0, 0] on input "PickUps 4" at bounding box center [0, 0] width 0 height 0
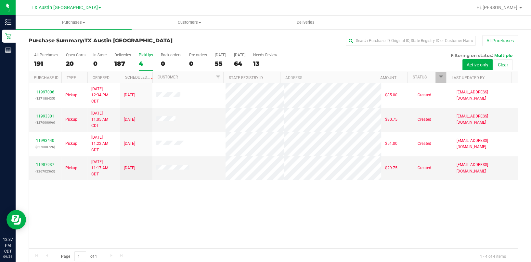
click at [84, 9] on div "TX Austin DC TX Austin DC TX San Antonio Retail" at bounding box center [66, 8] width 95 height 10
click at [79, 8] on span "TX Austin [GEOGRAPHIC_DATA]" at bounding box center [65, 8] width 66 height 6
click at [80, 30] on link "TX San Antonio Retail" at bounding box center [66, 31] width 95 height 9
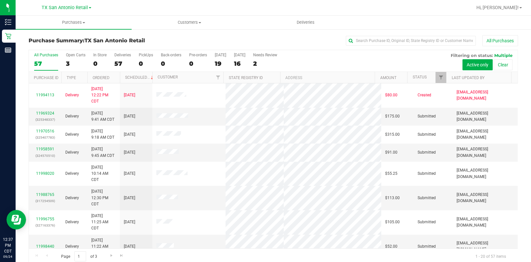
click at [138, 62] on div "All Purchases 57 Open Carts 3 In Store 0 Deliveries 57 PickUps 0 Back-orders 0 …" at bounding box center [273, 61] width 489 height 22
click at [143, 61] on div "0" at bounding box center [146, 63] width 14 height 7
click at [0, 0] on input "PickUps 0" at bounding box center [0, 0] width 0 height 0
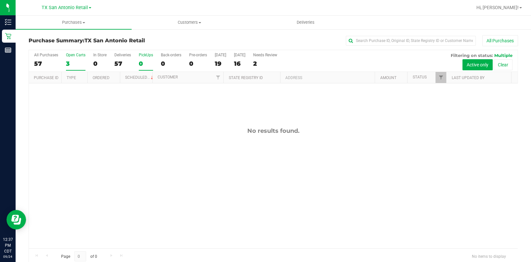
click at [74, 59] on label "Open Carts 3" at bounding box center [76, 62] width 20 height 18
click at [0, 0] on input "Open Carts 3" at bounding box center [0, 0] width 0 height 0
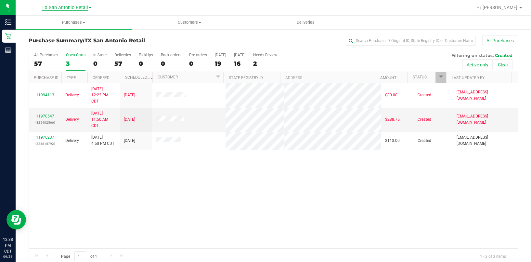
click at [67, 8] on span "TX San Antonio Retail" at bounding box center [65, 8] width 47 height 6
drag, startPoint x: 177, startPoint y: 196, endPoint x: 181, endPoint y: 193, distance: 5.8
click at [174, 195] on div "11994113 Delivery 9/23/2025 12:22 PM CDT 9/30/2025 $80.00 Created vferrazza@liv…" at bounding box center [273, 165] width 489 height 165
click at [147, 57] on div "PickUps" at bounding box center [146, 55] width 14 height 5
click at [0, 0] on input "PickUps 0" at bounding box center [0, 0] width 0 height 0
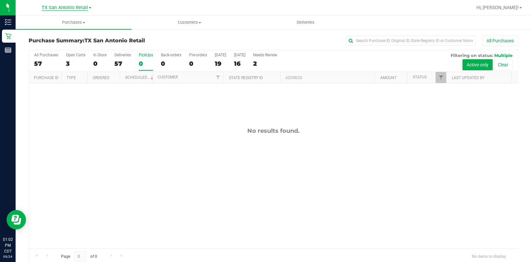
drag, startPoint x: 94, startPoint y: 7, endPoint x: 87, endPoint y: 7, distance: 6.5
click at [92, 7] on div "TX San Antonio Retail TX Austin DC TX San Antonio Retail" at bounding box center [66, 8] width 95 height 10
click at [87, 7] on span "TX San Antonio Retail" at bounding box center [65, 8] width 47 height 6
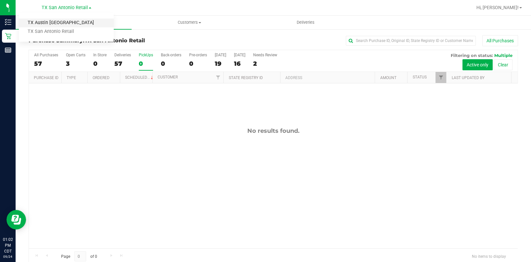
click at [83, 23] on link "TX Austin [GEOGRAPHIC_DATA]" at bounding box center [66, 23] width 95 height 9
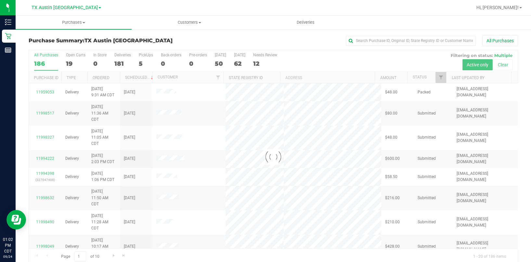
click at [142, 63] on div at bounding box center [273, 157] width 489 height 214
click at [142, 66] on div at bounding box center [273, 157] width 489 height 214
drag, startPoint x: 142, startPoint y: 62, endPoint x: 143, endPoint y: 68, distance: 6.3
click at [142, 62] on div at bounding box center [273, 157] width 489 height 214
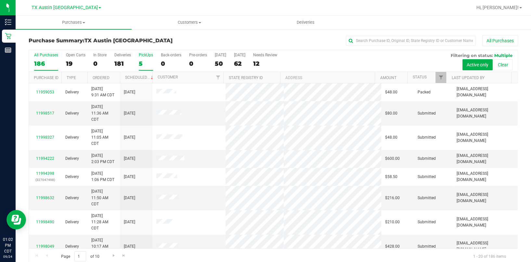
click at [144, 65] on div "5" at bounding box center [146, 63] width 14 height 7
click at [0, 0] on input "PickUps 5" at bounding box center [0, 0] width 0 height 0
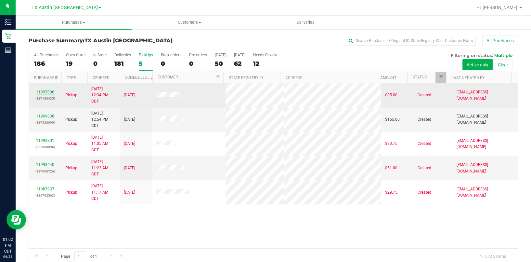
click at [49, 91] on link "11997006" at bounding box center [45, 92] width 18 height 5
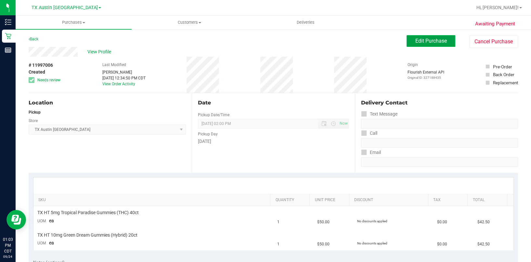
click at [398, 45] on button "Edit Purchase" at bounding box center [431, 41] width 49 height 12
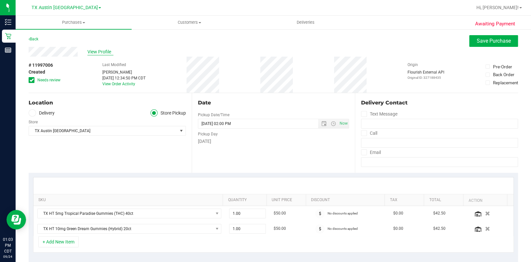
click at [100, 49] on span "View Profile" at bounding box center [100, 51] width 26 height 7
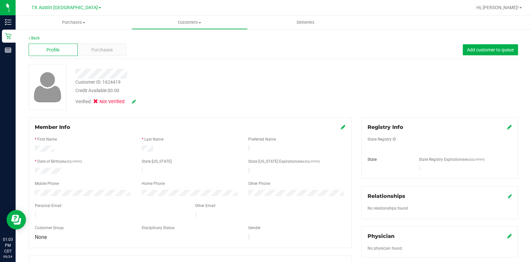
click at [341, 128] on icon at bounding box center [343, 126] width 5 height 5
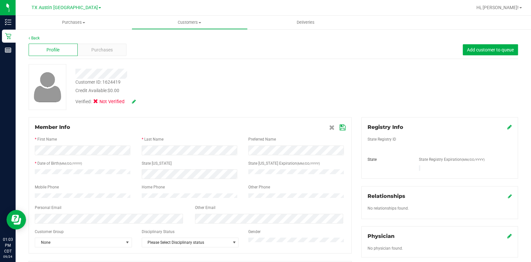
click at [100, 189] on div "Mobile Phone" at bounding box center [83, 187] width 107 height 7
click at [343, 127] on div "Member Info * First Name * Last Name Preferred Name * Date of Birth (MM/DD/YYYY…" at bounding box center [190, 185] width 323 height 136
click at [340, 128] on icon at bounding box center [343, 127] width 6 height 5
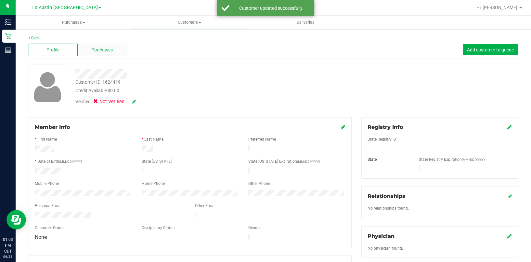
click at [90, 55] on div "Purchases" at bounding box center [102, 50] width 49 height 12
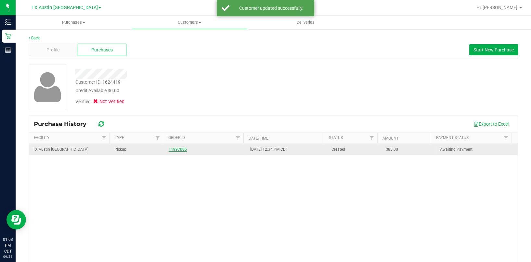
click at [173, 148] on link "11997006" at bounding box center [178, 149] width 18 height 5
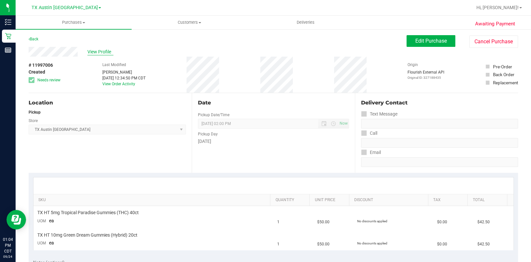
click at [110, 53] on span "View Profile" at bounding box center [100, 51] width 26 height 7
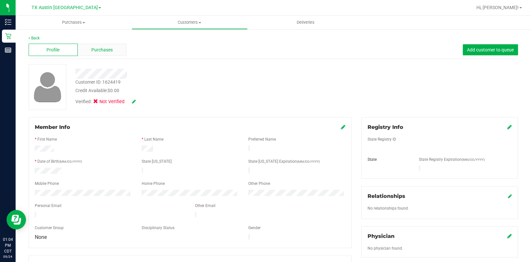
click at [98, 46] on div "Purchases" at bounding box center [102, 50] width 49 height 12
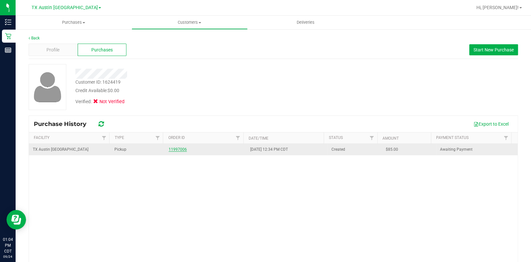
click at [173, 151] on link "11997006" at bounding box center [178, 149] width 18 height 5
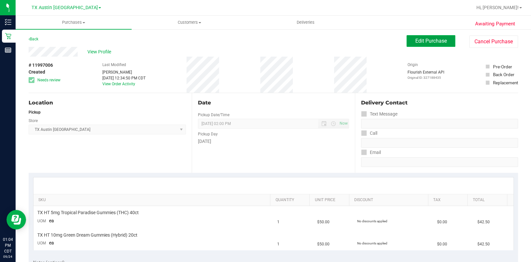
click at [398, 43] on span "Edit Purchase" at bounding box center [432, 41] width 32 height 6
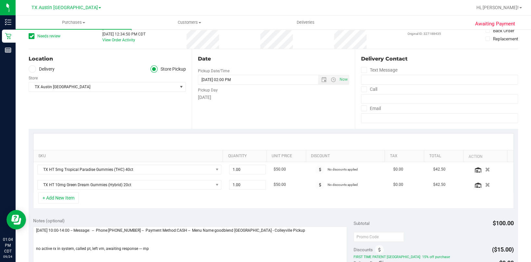
scroll to position [87, 0]
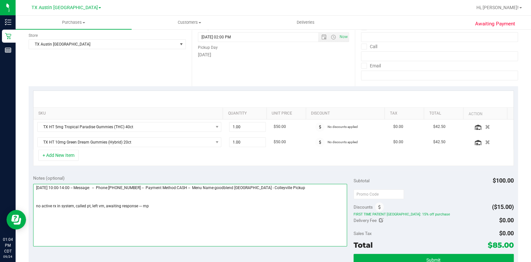
click at [268, 196] on textarea at bounding box center [190, 215] width 314 height 62
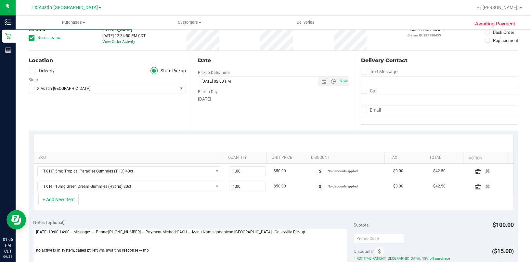
scroll to position [0, 0]
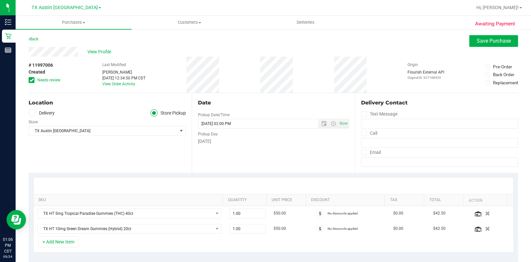
click at [46, 111] on label "Delivery" at bounding box center [42, 112] width 26 height 7
click at [0, 0] on input "Delivery" at bounding box center [0, 0] width 0 height 0
click at [168, 129] on span "Select address" at bounding box center [107, 131] width 157 height 10
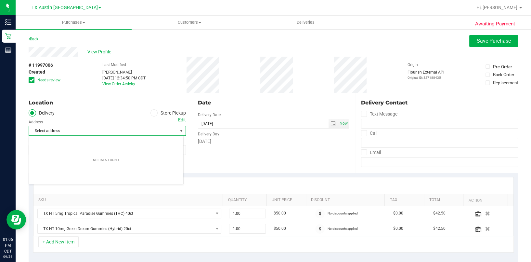
click at [166, 130] on span "Select address" at bounding box center [99, 130] width 141 height 9
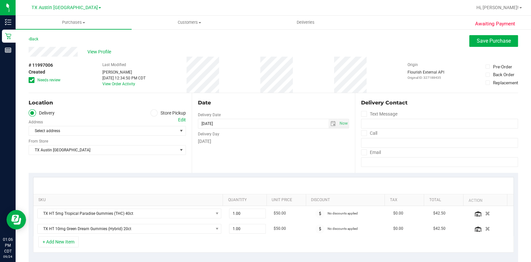
click at [165, 113] on label "Store Pickup" at bounding box center [169, 112] width 36 height 7
click at [0, 0] on input "Store Pickup" at bounding box center [0, 0] width 0 height 0
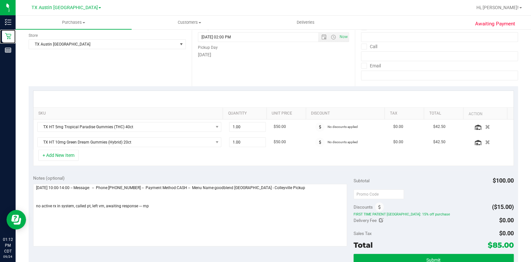
scroll to position [130, 0]
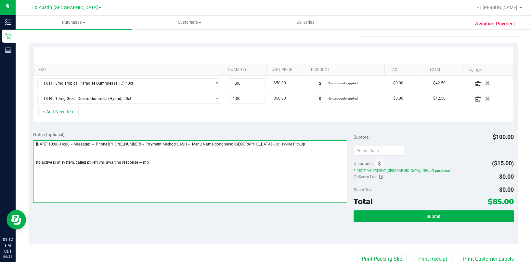
click at [212, 177] on textarea at bounding box center [190, 171] width 314 height 62
drag, startPoint x: 218, startPoint y: 179, endPoint x: 222, endPoint y: 181, distance: 4.4
click at [219, 179] on textarea at bounding box center [190, 171] width 314 height 62
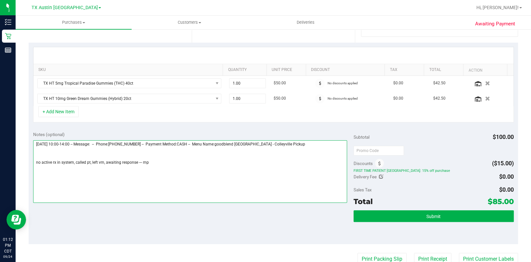
click at [229, 184] on textarea at bounding box center [190, 171] width 314 height 62
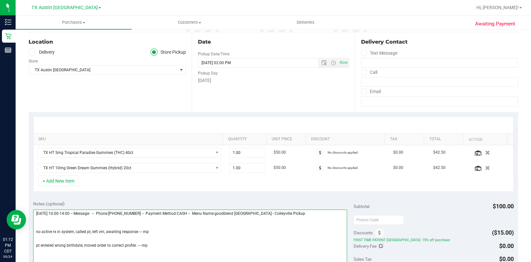
scroll to position [0, 0]
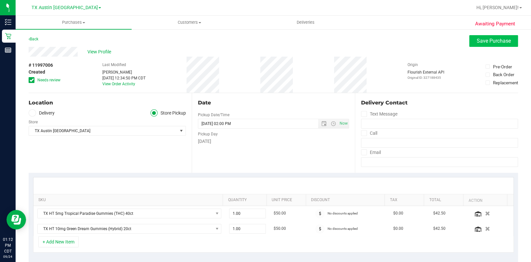
type textarea "Friday 09/26/2025 10:00-14:00 -- Message: -- Phone:8176913870 -- Payment Method…"
click at [398, 43] on button "Save Purchase" at bounding box center [494, 41] width 49 height 12
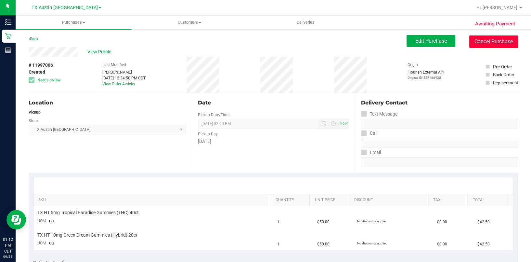
click at [398, 43] on button "Cancel Purchase" at bounding box center [494, 41] width 49 height 12
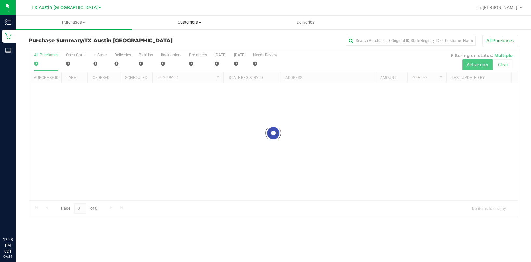
click at [176, 21] on span "Customers" at bounding box center [189, 23] width 115 height 6
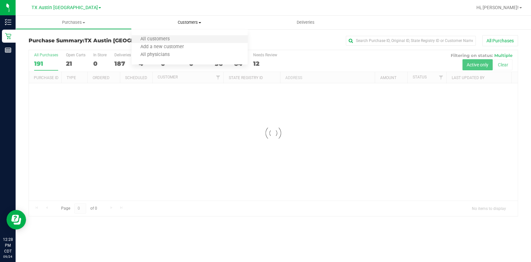
click at [171, 35] on li "All customers" at bounding box center [190, 39] width 116 height 8
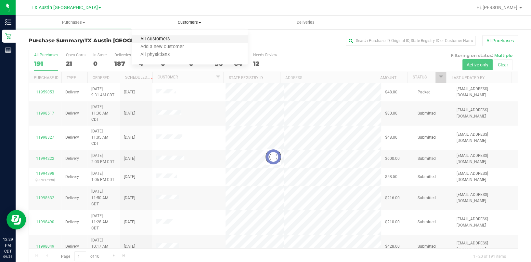
click at [166, 36] on span "All customers" at bounding box center [155, 39] width 47 height 6
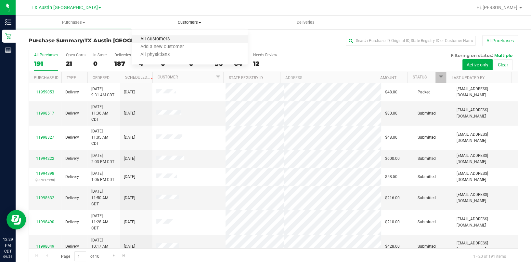
click at [140, 36] on span "All customers" at bounding box center [155, 39] width 47 height 6
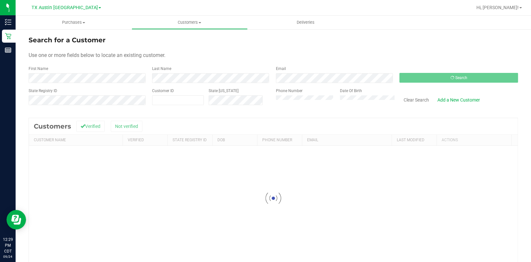
click at [86, 87] on form "Search for a Customer Use one or more fields below to locate an existing custom…" at bounding box center [274, 73] width 490 height 76
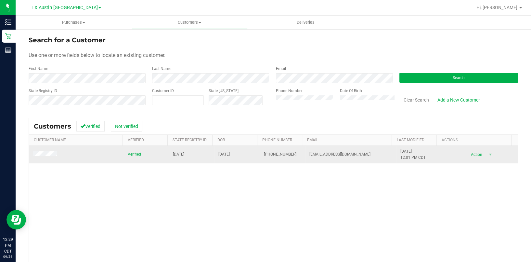
click at [42, 150] on td at bounding box center [76, 155] width 95 height 18
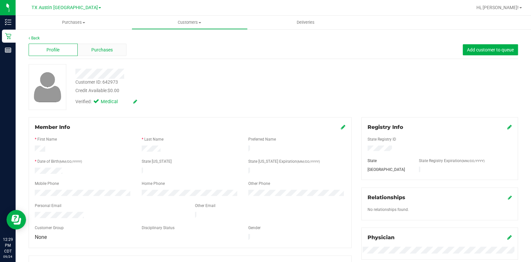
click at [104, 48] on span "Purchases" at bounding box center [101, 50] width 21 height 7
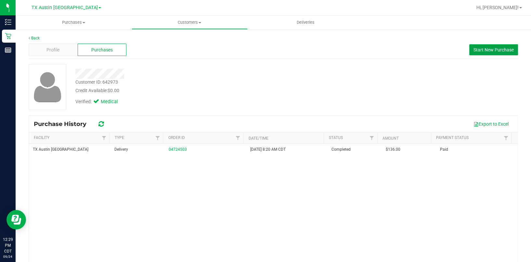
click at [483, 49] on span "Start New Purchase" at bounding box center [494, 49] width 40 height 5
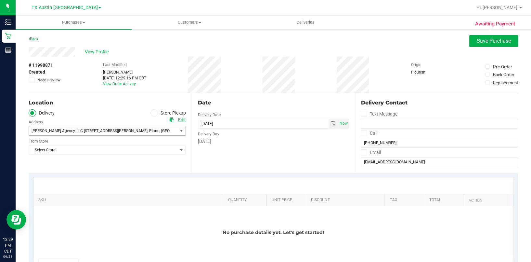
click at [129, 134] on span "Wes Taylor Agency, LLC 4040 McDermott Road , Plano , TX 75024" at bounding box center [99, 130] width 141 height 9
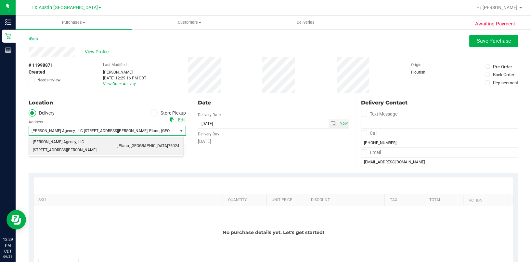
click at [136, 127] on span "Wes Taylor Agency, LLC 4040 McDermott Road , Plano , TX 75024" at bounding box center [99, 130] width 141 height 9
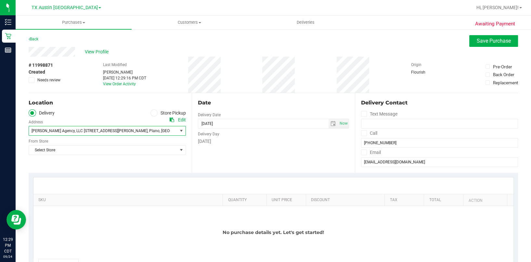
click at [181, 119] on div "Edit" at bounding box center [182, 119] width 8 height 7
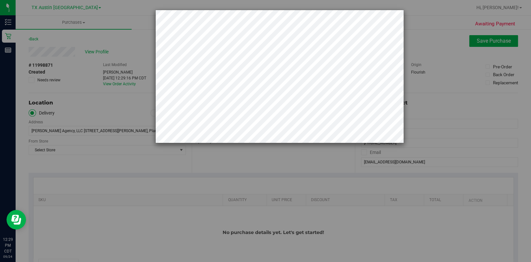
click at [98, 114] on div at bounding box center [268, 131] width 536 height 262
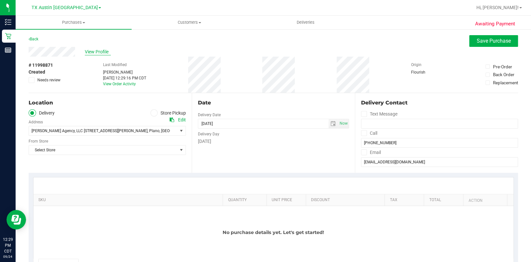
click at [90, 52] on span "View Profile" at bounding box center [98, 51] width 26 height 7
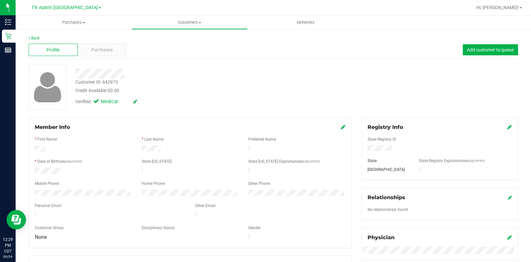
scroll to position [173, 0]
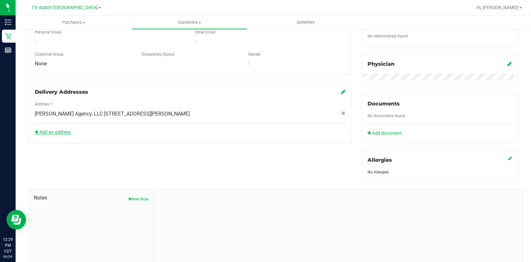
click at [68, 129] on link "Add an address" at bounding box center [53, 131] width 36 height 5
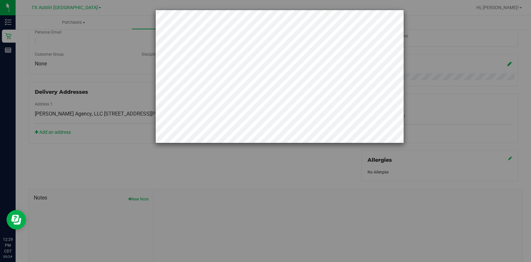
click at [134, 93] on div at bounding box center [268, 76] width 272 height 133
click at [150, 117] on div at bounding box center [268, 76] width 272 height 133
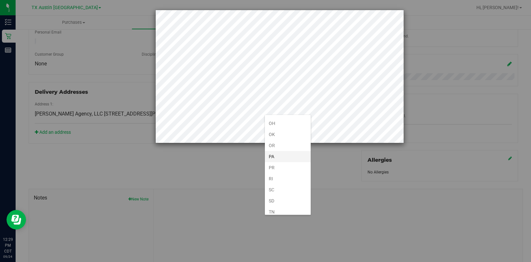
scroll to position [397, 0]
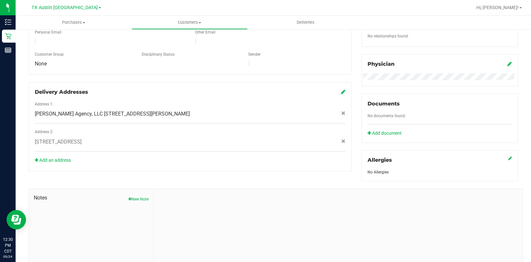
click at [341, 89] on icon at bounding box center [343, 91] width 5 height 5
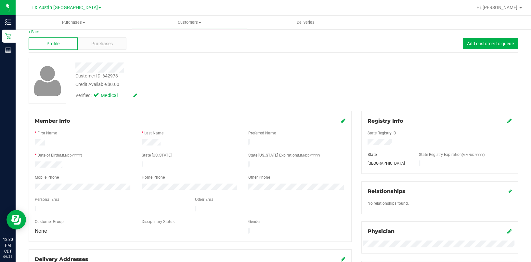
scroll to position [0, 0]
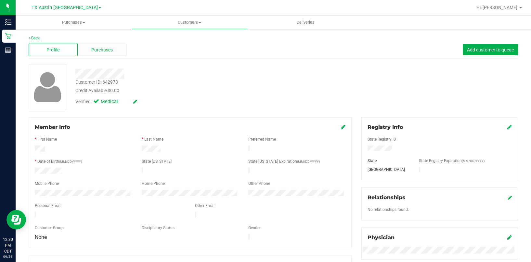
click at [99, 47] on span "Purchases" at bounding box center [101, 50] width 21 height 7
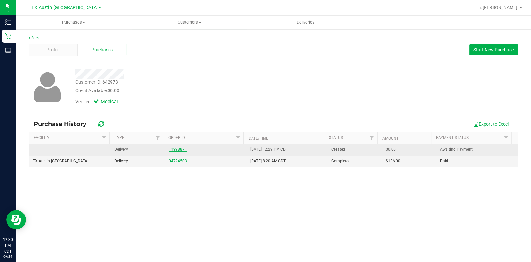
click at [181, 151] on link "11998871" at bounding box center [178, 149] width 18 height 5
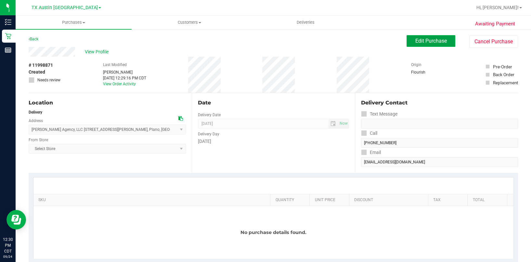
click at [416, 38] on span "Edit Purchase" at bounding box center [432, 41] width 32 height 6
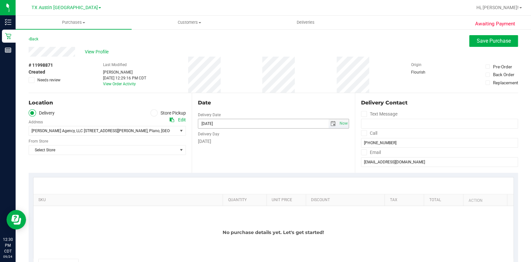
click at [331, 125] on span "select" at bounding box center [333, 123] width 5 height 5
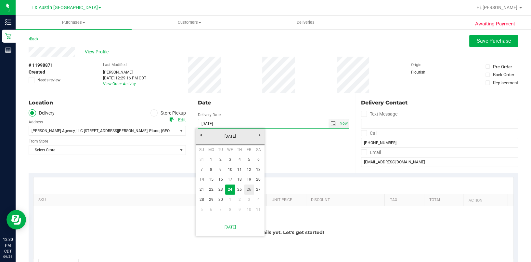
click at [246, 191] on link "26" at bounding box center [249, 189] width 9 height 10
type input "09/26/2025"
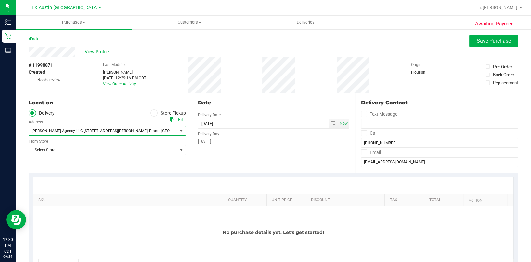
click at [111, 132] on span "Wes Taylor Agency, LLC 4040 McDermott Road" at bounding box center [90, 130] width 116 height 5
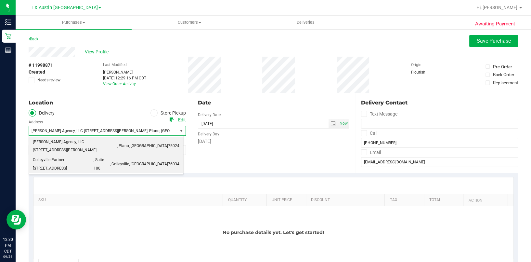
click at [106, 156] on span ", Suite 100" at bounding box center [102, 164] width 16 height 17
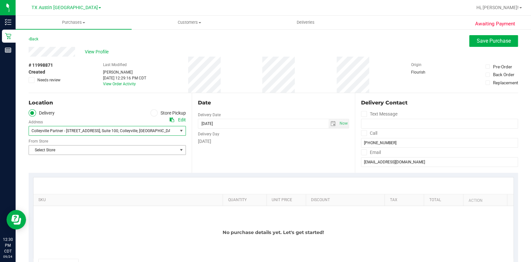
click at [106, 150] on span "Select Store" at bounding box center [103, 149] width 149 height 9
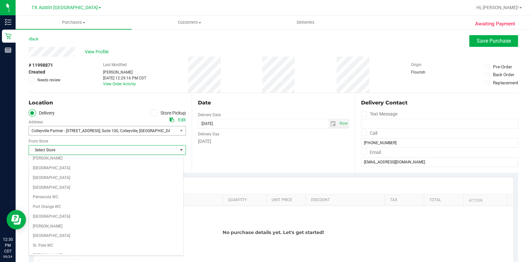
scroll to position [434, 0]
click at [68, 219] on li "TX Austin [GEOGRAPHIC_DATA]" at bounding box center [106, 221] width 154 height 10
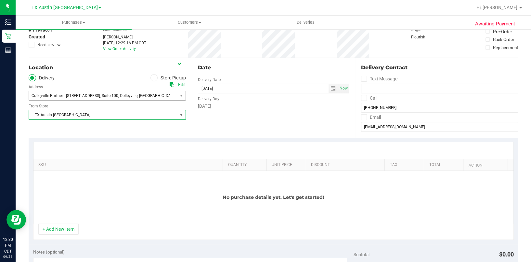
scroll to position [87, 0]
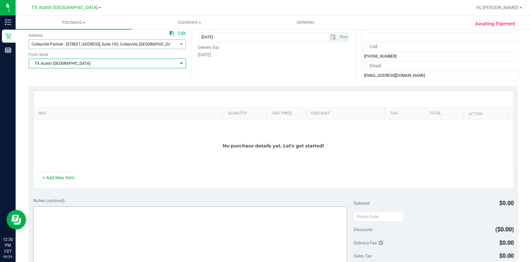
click at [71, 183] on button "+ Add New Item" at bounding box center [58, 177] width 40 height 11
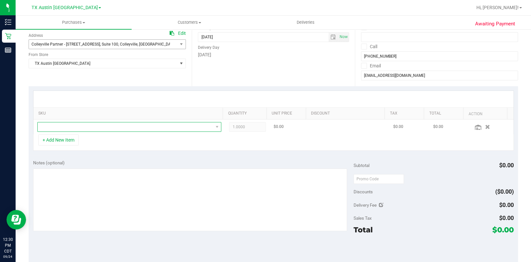
click at [70, 126] on span "NO DATA FOUND" at bounding box center [126, 126] width 176 height 9
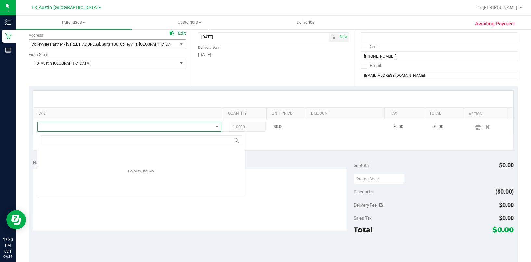
scroll to position [9, 179]
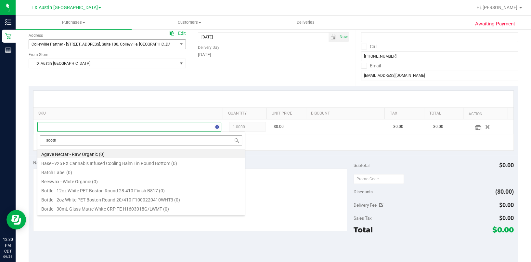
type input "soothe"
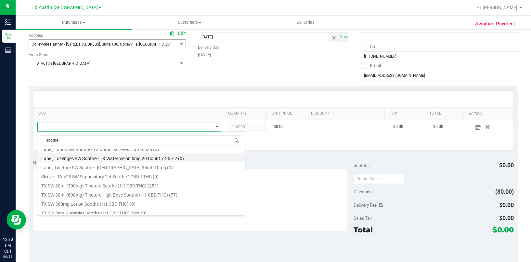
scroll to position [173, 0]
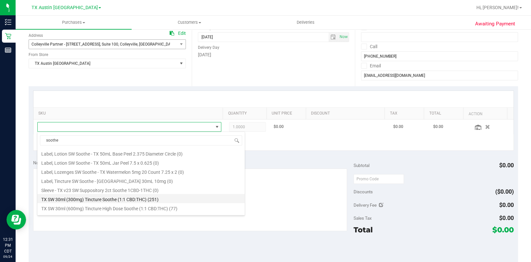
click at [176, 198] on li "TX SW 30ml (300mg) Tincture Soothe (1:1 CBD:THC) (251)" at bounding box center [141, 198] width 208 height 9
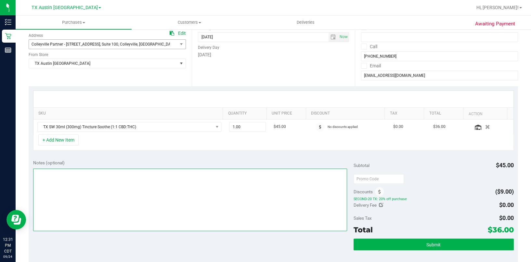
drag, startPoint x: 174, startPoint y: 184, endPoint x: 174, endPoint y: 191, distance: 6.9
click at [174, 184] on textarea at bounding box center [190, 199] width 314 height 62
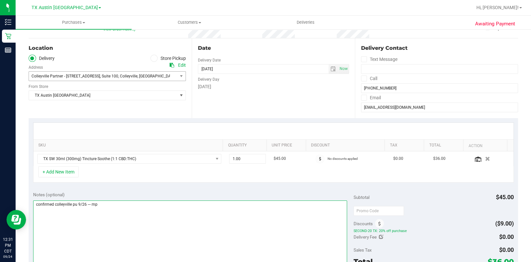
scroll to position [87, 0]
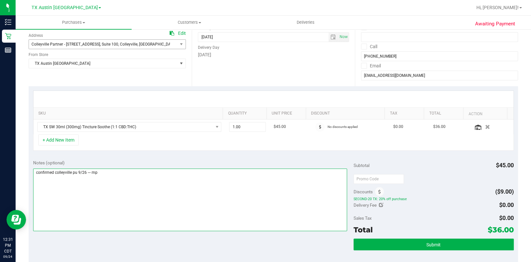
click at [135, 195] on textarea at bounding box center [190, 199] width 314 height 62
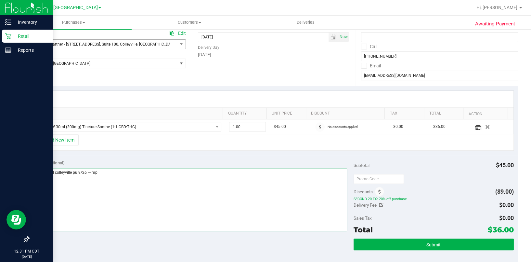
type textarea "confirmed colleyville pu 9/26 --- mp"
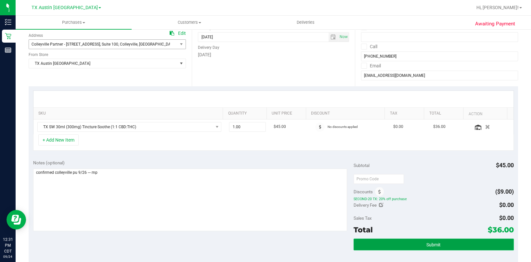
click at [450, 245] on button "Submit" at bounding box center [434, 244] width 160 height 12
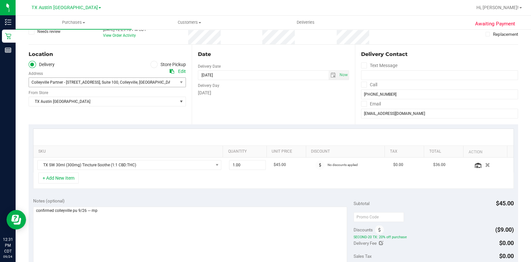
scroll to position [0, 0]
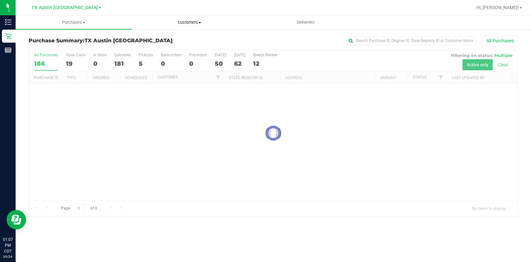
drag, startPoint x: 204, startPoint y: 25, endPoint x: 203, endPoint y: 29, distance: 3.6
click at [203, 25] on uib-tab-heading "Customers All customers Add a new customer All physicians" at bounding box center [189, 22] width 115 height 13
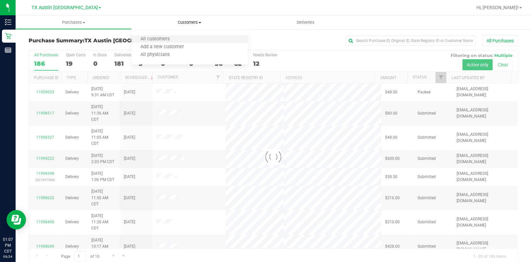
click at [194, 42] on li "All customers" at bounding box center [190, 39] width 116 height 8
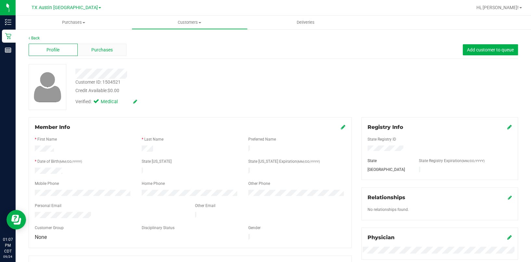
click at [97, 53] on div "Purchases" at bounding box center [102, 50] width 49 height 12
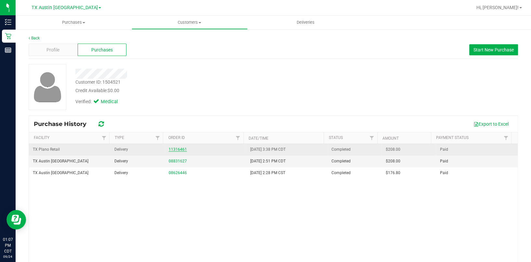
click at [170, 147] on div "11316461" at bounding box center [206, 149] width 74 height 6
click at [170, 148] on link "11316461" at bounding box center [178, 149] width 18 height 5
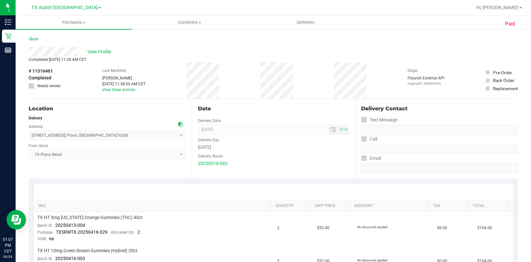
scroll to position [43, 0]
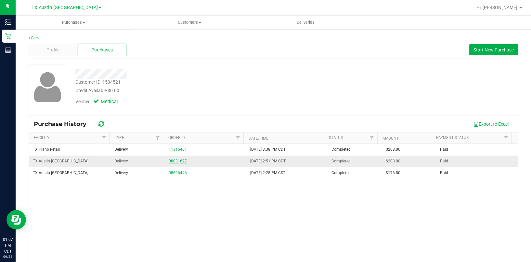
click at [173, 161] on link "08831627" at bounding box center [178, 161] width 18 height 5
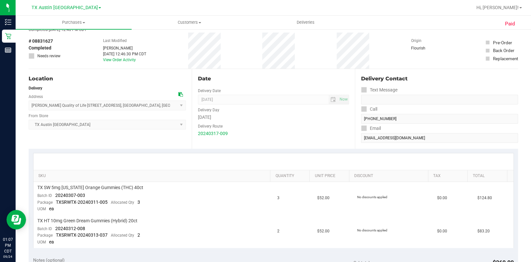
scroll to position [43, 0]
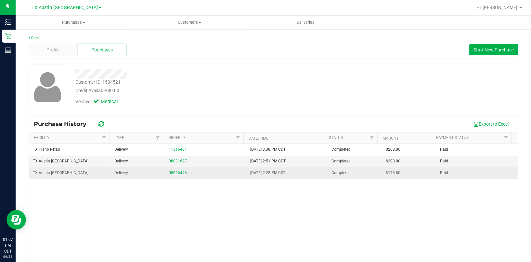
click at [175, 172] on link "08626446" at bounding box center [178, 172] width 18 height 5
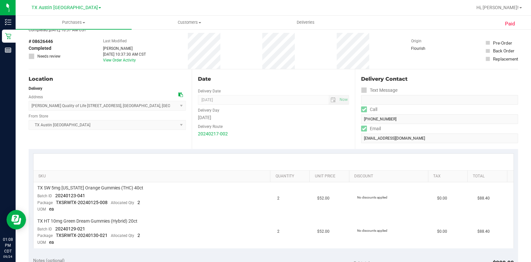
scroll to position [43, 0]
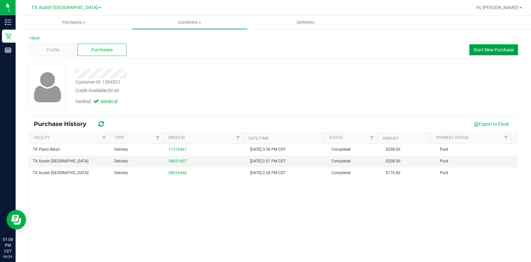
click at [487, 52] on button "Start New Purchase" at bounding box center [494, 49] width 49 height 11
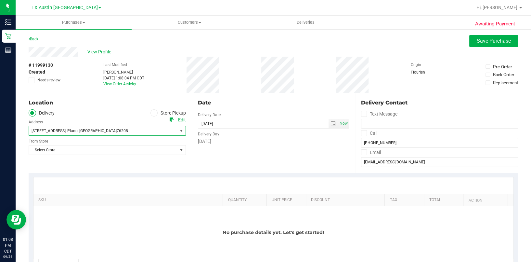
click at [76, 134] on span "4720 state hwy 121 N Suite 180 , Plano , TX 76208" at bounding box center [99, 130] width 141 height 9
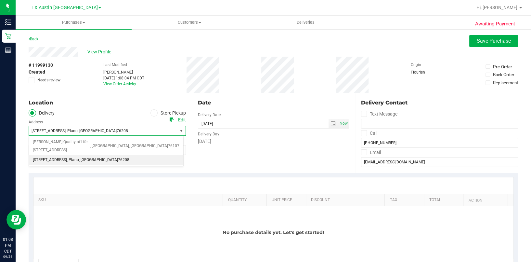
click at [78, 130] on span ", Plano" at bounding box center [72, 130] width 12 height 5
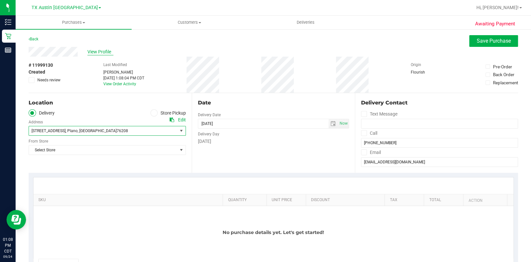
click at [99, 51] on span "View Profile" at bounding box center [100, 51] width 26 height 7
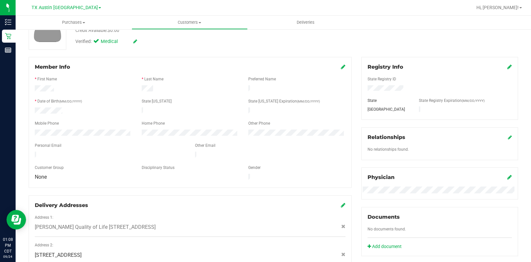
scroll to position [130, 0]
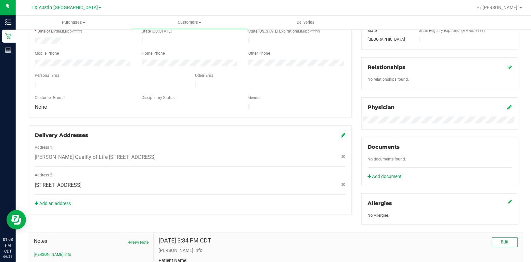
click at [48, 207] on div at bounding box center [190, 208] width 311 height 2
click at [51, 201] on link "Add an address" at bounding box center [53, 203] width 36 height 5
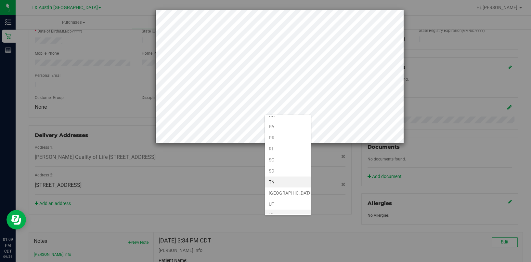
scroll to position [429, 0]
click at [280, 176] on li "TX" at bounding box center [288, 179] width 46 height 11
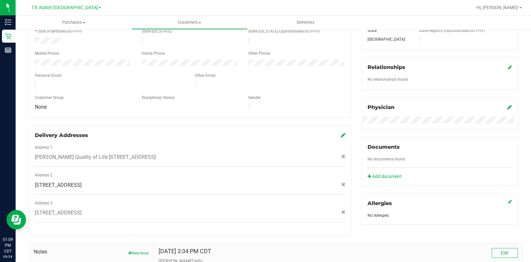
click at [341, 132] on icon at bounding box center [343, 134] width 5 height 5
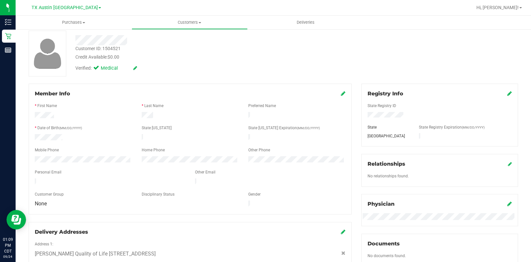
scroll to position [0, 0]
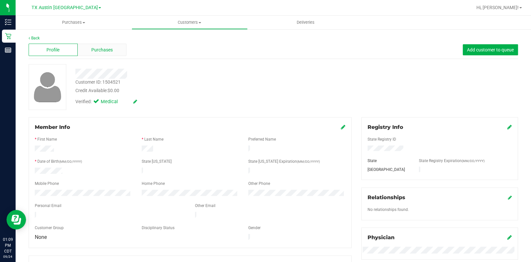
click at [93, 50] on span "Purchases" at bounding box center [101, 50] width 21 height 7
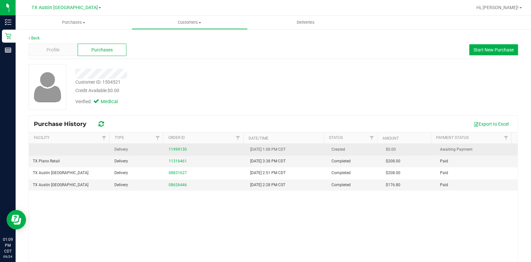
click at [169, 146] on div "11999130" at bounding box center [206, 149] width 74 height 6
click at [169, 148] on link "11999130" at bounding box center [178, 149] width 18 height 5
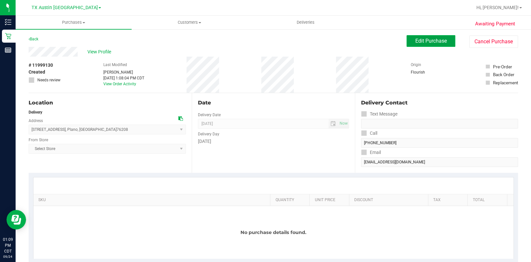
click at [423, 42] on span "Edit Purchase" at bounding box center [432, 41] width 32 height 6
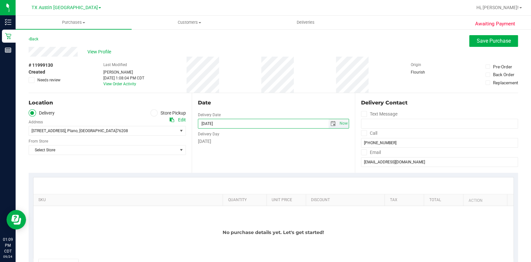
click at [321, 122] on input "09/24/2025" at bounding box center [263, 123] width 130 height 9
click at [331, 121] on span "select" at bounding box center [333, 123] width 5 height 5
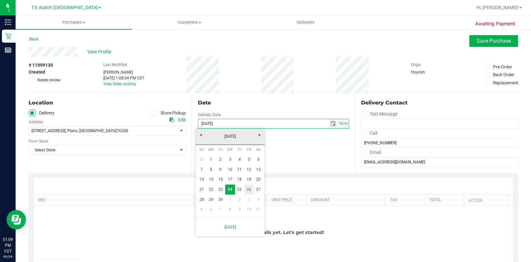
click at [251, 187] on link "26" at bounding box center [249, 189] width 9 height 10
type input "09/26/2025"
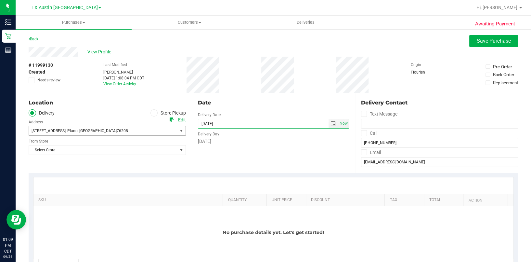
click at [101, 127] on span "4720 state hwy 121 N Suite 180 , Plano , TX 76208" at bounding box center [99, 130] width 141 height 9
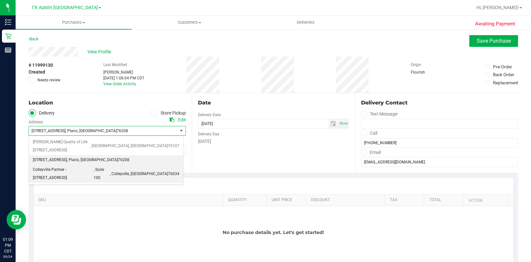
click at [104, 166] on span ", Suite 100" at bounding box center [102, 174] width 16 height 17
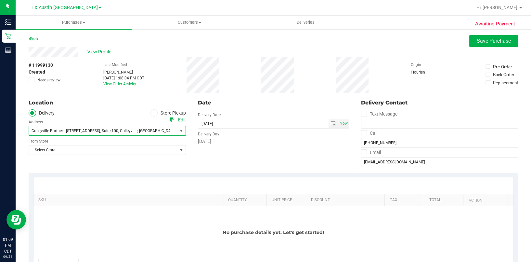
scroll to position [43, 0]
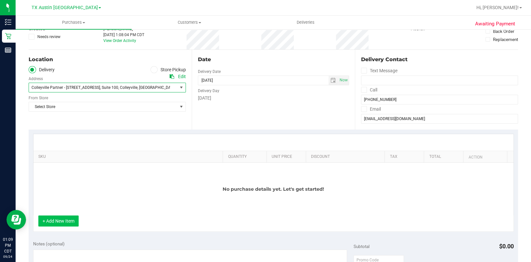
click at [58, 222] on button "+ Add New Item" at bounding box center [58, 220] width 40 height 11
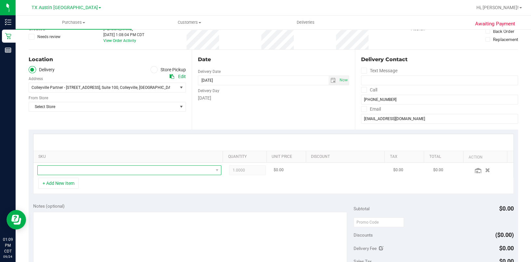
click at [74, 173] on span "NO DATA FOUND" at bounding box center [126, 170] width 176 height 9
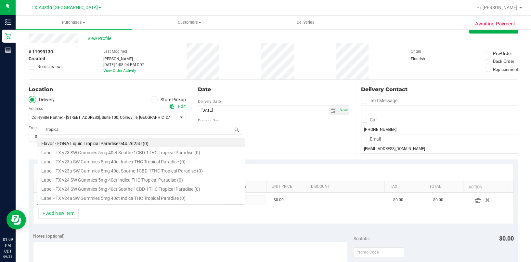
scroll to position [0, 0]
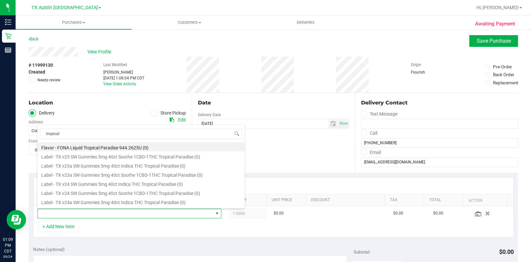
type input "tropical"
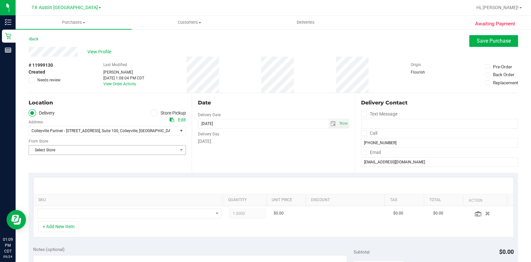
drag, startPoint x: 33, startPoint y: 142, endPoint x: 34, endPoint y: 145, distance: 3.3
click at [33, 142] on label "From Store" at bounding box center [39, 141] width 20 height 6
click at [35, 152] on span "Select Store" at bounding box center [103, 149] width 149 height 9
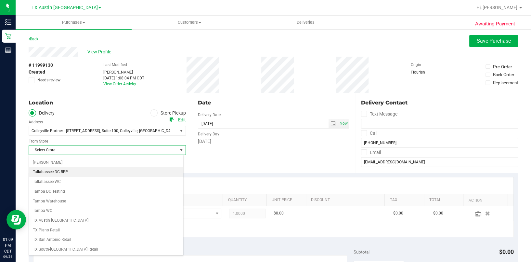
scroll to position [468, 0]
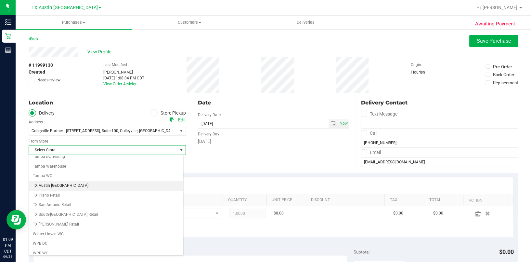
click at [52, 181] on li "TX Austin [GEOGRAPHIC_DATA]" at bounding box center [106, 186] width 154 height 10
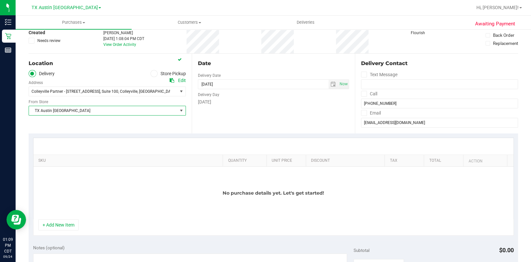
scroll to position [87, 0]
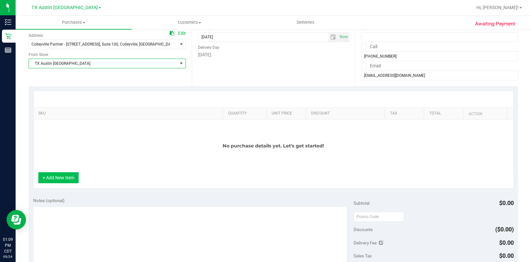
click at [66, 181] on button "+ Add New Item" at bounding box center [58, 177] width 40 height 11
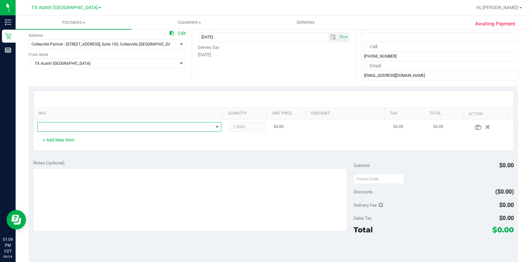
click at [76, 128] on span "NO DATA FOUND" at bounding box center [126, 126] width 176 height 9
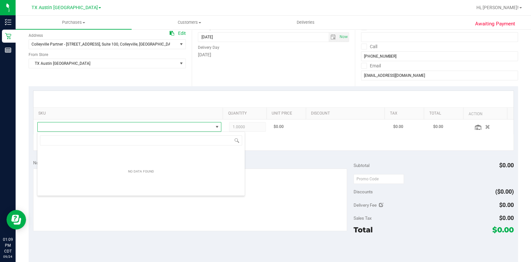
scroll to position [9, 179]
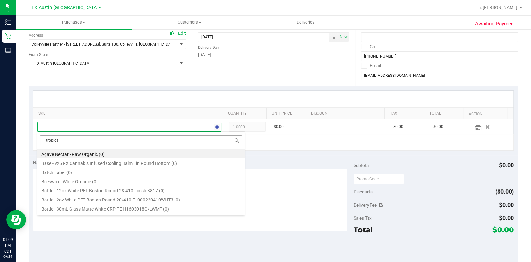
type input "tropical"
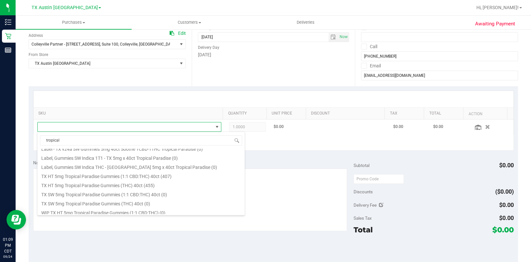
scroll to position [74, 0]
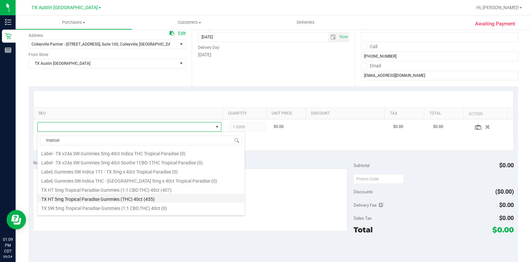
click at [181, 197] on li "TX HT 5mg Tropical Paradise Gummies (THC) 40ct (455)" at bounding box center [141, 198] width 208 height 9
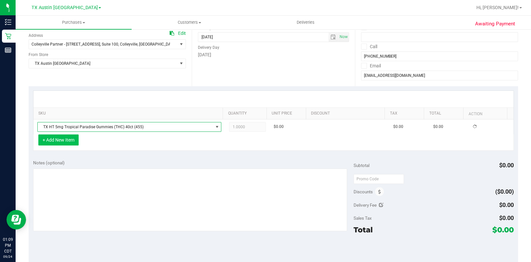
click at [52, 137] on button "+ Add New Item" at bounding box center [58, 139] width 40 height 11
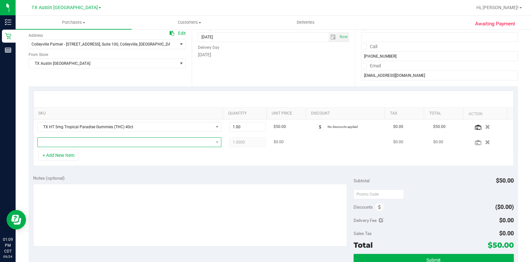
click at [69, 141] on span "NO DATA FOUND" at bounding box center [126, 142] width 176 height 9
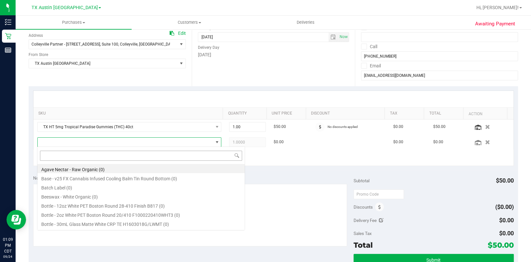
scroll to position [9, 176]
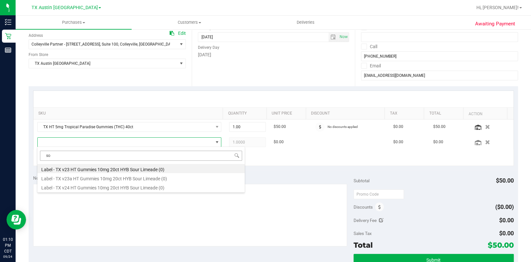
type input "s"
type input "green drea"
click at [178, 187] on li "TX HT 10mg Green Dream Gummies (Hybrid) 20ct (1065)" at bounding box center [141, 186] width 208 height 9
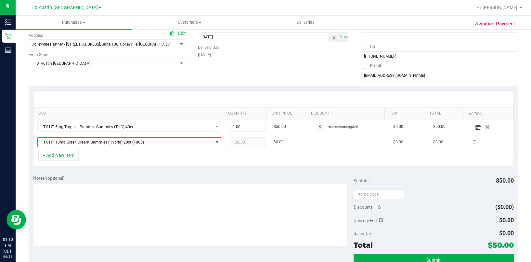
click at [188, 138] on span "TX HT 10mg Green Dream Gummies (Hybrid) 20ct (1065)" at bounding box center [126, 142] width 176 height 9
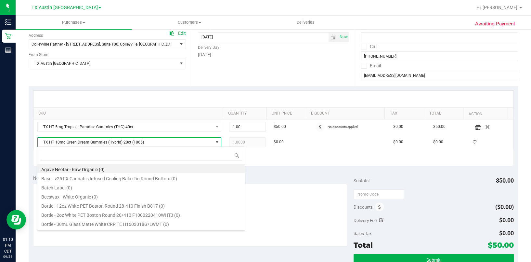
scroll to position [9, 179]
click at [299, 157] on div "+ Add New Item" at bounding box center [273, 158] width 481 height 16
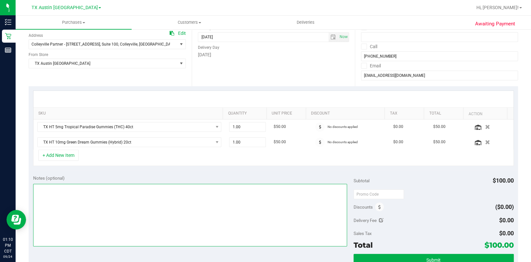
click at [230, 211] on textarea at bounding box center [190, 215] width 314 height 62
click at [171, 219] on textarea at bounding box center [190, 215] width 314 height 62
click at [170, 219] on textarea at bounding box center [190, 215] width 314 height 62
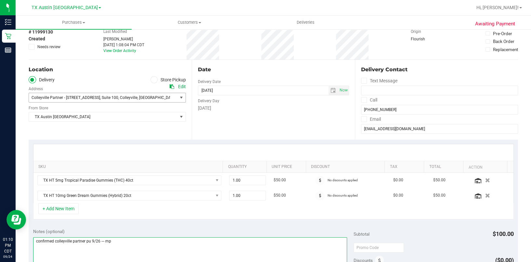
scroll to position [0, 0]
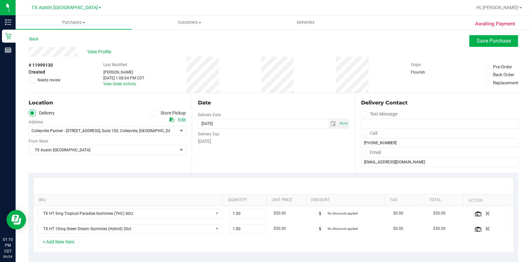
type textarea "confirmed colleyville partner pu 9/26 --- mp"
click at [46, 47] on div "Back Save Purchase" at bounding box center [274, 41] width 490 height 12
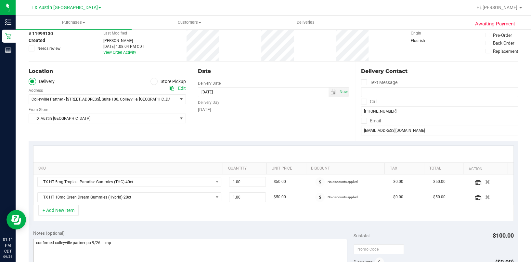
scroll to position [87, 0]
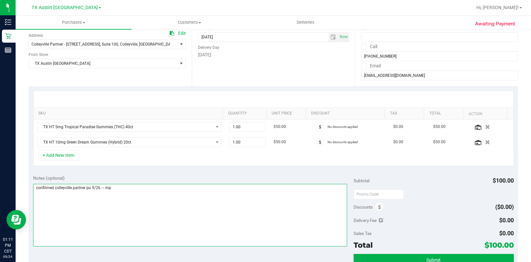
click at [85, 189] on textarea at bounding box center [190, 215] width 314 height 62
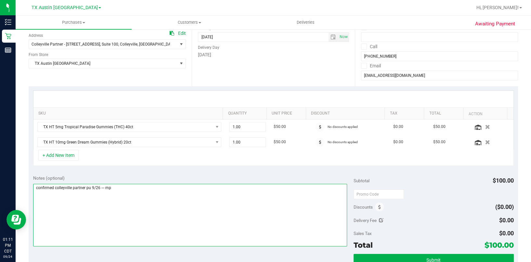
click at [85, 189] on textarea at bounding box center [190, 215] width 314 height 62
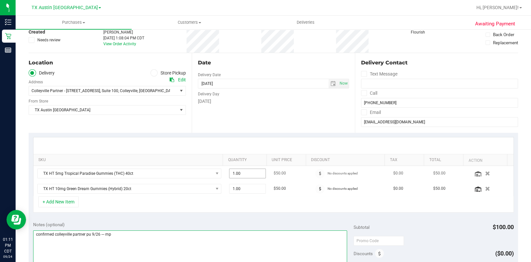
scroll to position [0, 0]
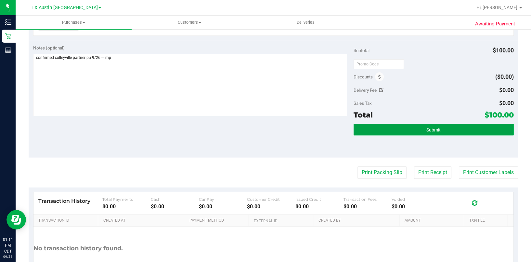
click at [417, 131] on button "Submit" at bounding box center [434, 130] width 160 height 12
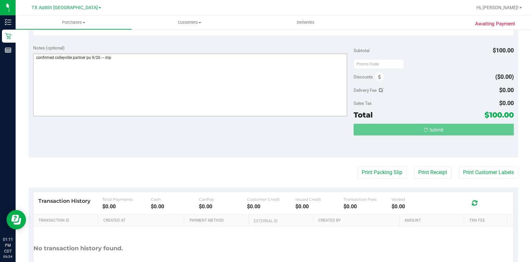
scroll to position [207, 0]
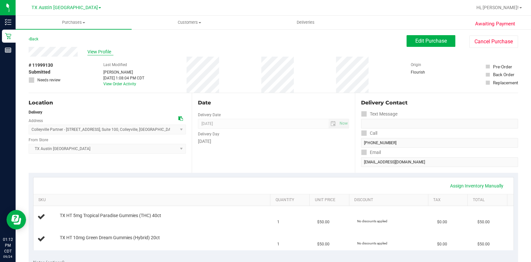
click at [90, 49] on span "View Profile" at bounding box center [100, 51] width 26 height 7
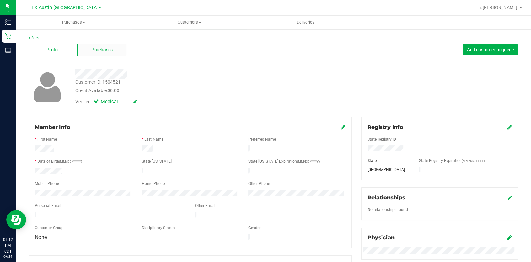
click at [102, 52] on span "Purchases" at bounding box center [101, 50] width 21 height 7
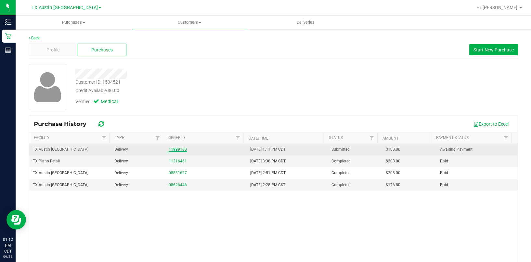
click at [180, 149] on link "11999130" at bounding box center [178, 149] width 18 height 5
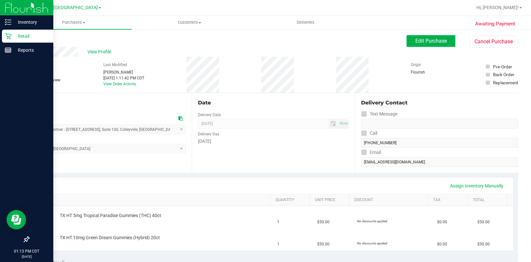
click at [12, 38] on p "Retail" at bounding box center [30, 36] width 39 height 8
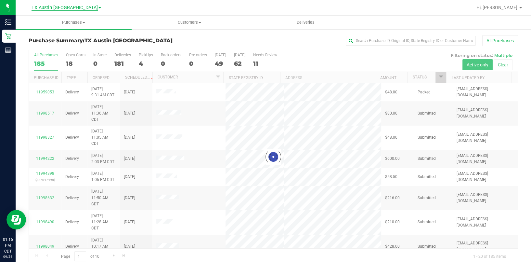
click at [67, 7] on span "TX Austin [GEOGRAPHIC_DATA]" at bounding box center [65, 8] width 66 height 6
click at [67, 33] on link "TX San Antonio Retail" at bounding box center [66, 31] width 95 height 9
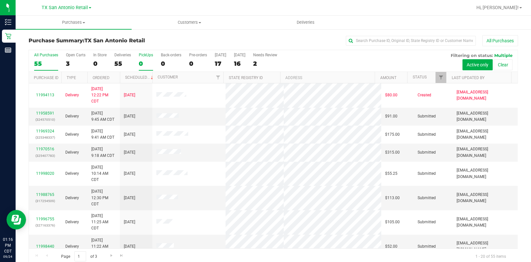
click at [145, 62] on div "0" at bounding box center [146, 63] width 14 height 7
click at [0, 0] on input "PickUps 0" at bounding box center [0, 0] width 0 height 0
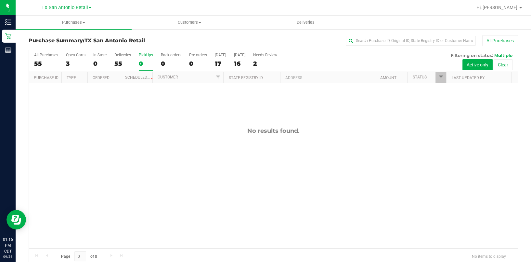
click at [159, 164] on div "No results found." at bounding box center [273, 187] width 489 height 209
click at [70, 63] on div "3" at bounding box center [76, 63] width 20 height 7
click at [0, 0] on input "Open Carts 3" at bounding box center [0, 0] width 0 height 0
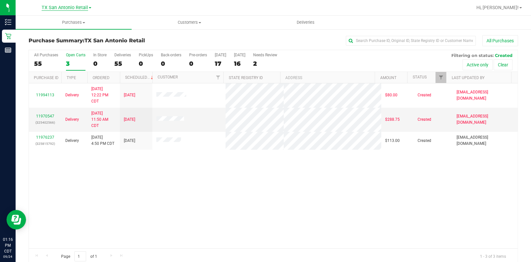
click at [76, 5] on span "TX San Antonio Retail" at bounding box center [65, 8] width 47 height 6
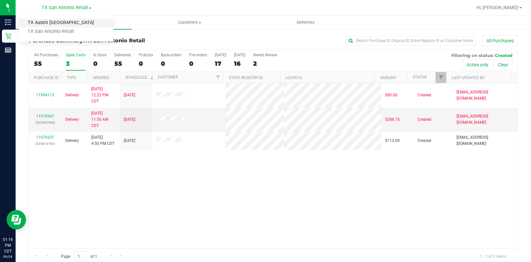
click at [79, 24] on link "TX Austin [GEOGRAPHIC_DATA]" at bounding box center [66, 23] width 95 height 9
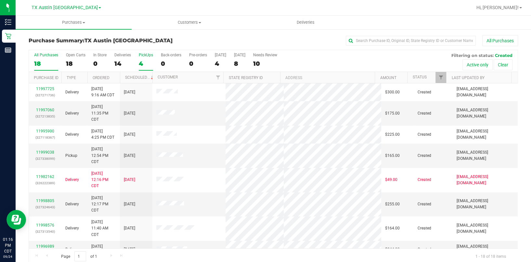
click at [141, 57] on label "PickUps 4" at bounding box center [146, 62] width 14 height 18
click at [0, 0] on input "PickUps 4" at bounding box center [0, 0] width 0 height 0
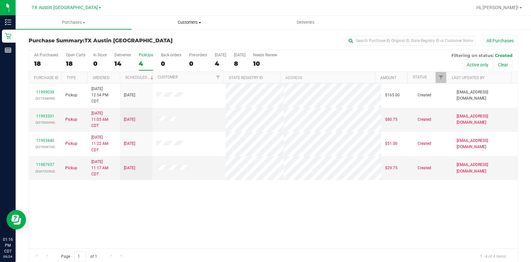
click at [179, 22] on span "Customers" at bounding box center [189, 23] width 115 height 6
click at [170, 36] on li "All customers" at bounding box center [190, 39] width 116 height 8
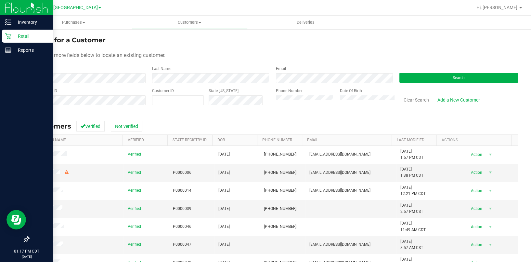
click at [6, 31] on div "Retail" at bounding box center [27, 36] width 51 height 13
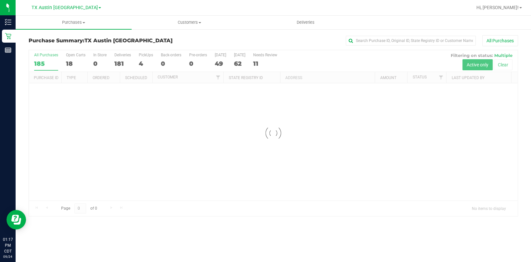
click at [142, 62] on div at bounding box center [273, 133] width 489 height 166
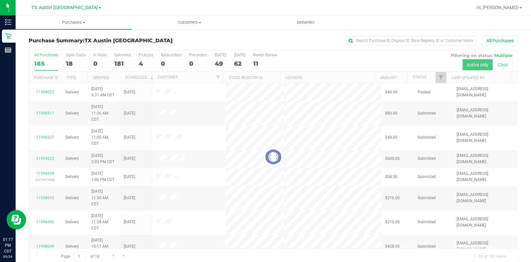
click at [144, 63] on div at bounding box center [273, 157] width 489 height 214
click at [143, 63] on div at bounding box center [273, 157] width 489 height 214
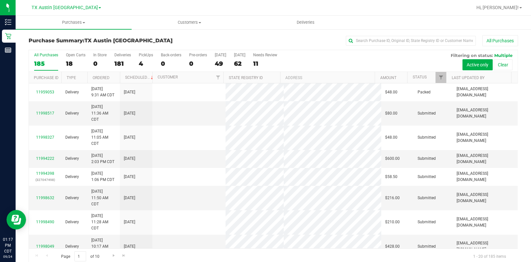
click at [143, 64] on div "4" at bounding box center [146, 63] width 14 height 7
click at [0, 0] on input "PickUps 4" at bounding box center [0, 0] width 0 height 0
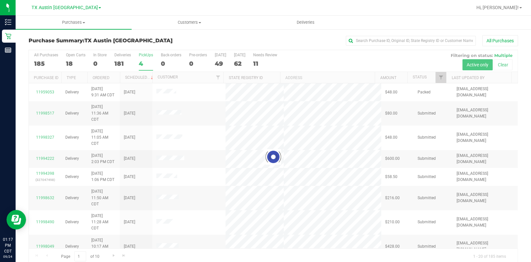
click at [143, 64] on div at bounding box center [273, 157] width 489 height 214
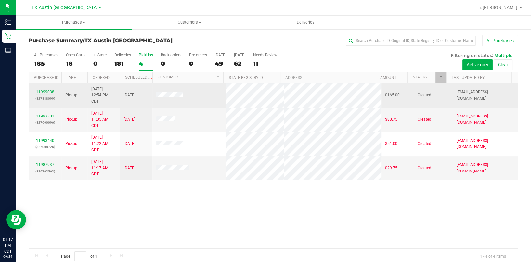
click at [48, 90] on link "11999038" at bounding box center [45, 92] width 18 height 5
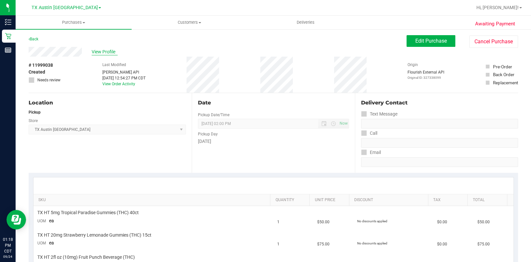
click at [104, 52] on span "View Profile" at bounding box center [105, 51] width 26 height 7
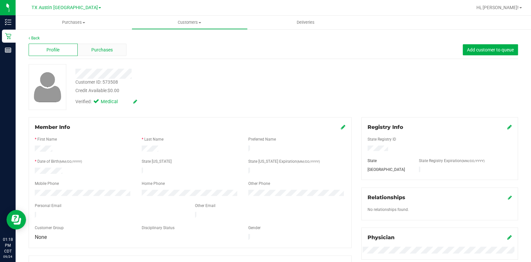
click at [106, 49] on span "Purchases" at bounding box center [101, 50] width 21 height 7
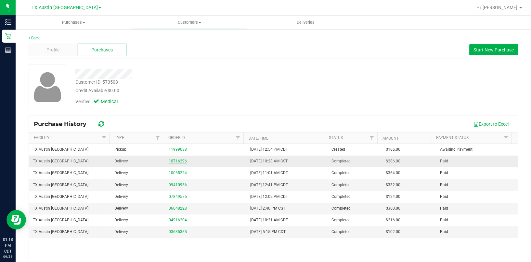
click at [175, 160] on link "10716296" at bounding box center [178, 161] width 18 height 5
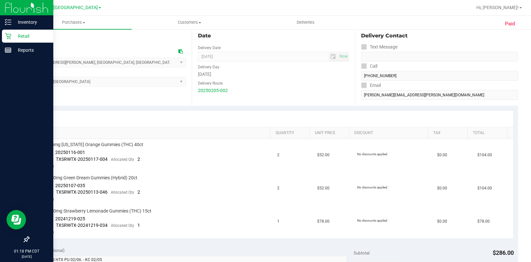
scroll to position [87, 0]
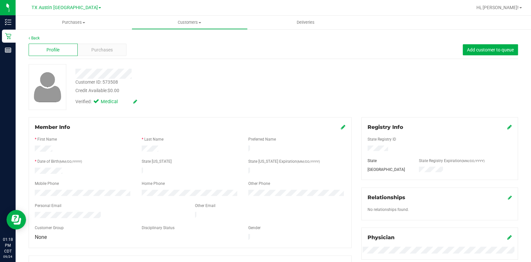
click at [112, 57] on div "Profile Purchases Add customer to queue" at bounding box center [274, 50] width 490 height 18
click at [111, 55] on div "Purchases" at bounding box center [102, 50] width 49 height 12
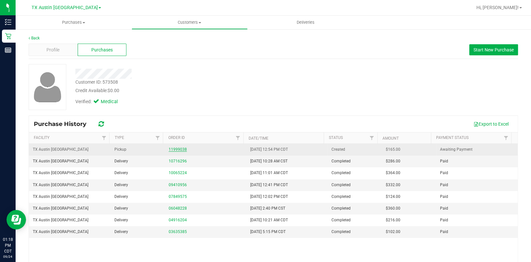
click at [178, 147] on link "11999038" at bounding box center [178, 149] width 18 height 5
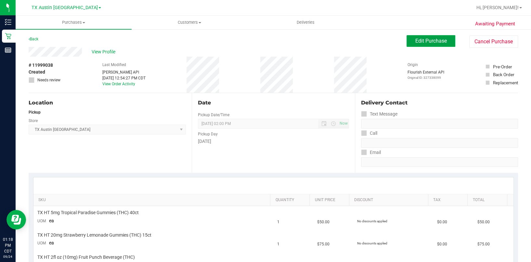
click at [429, 44] on span "Edit Purchase" at bounding box center [432, 41] width 32 height 6
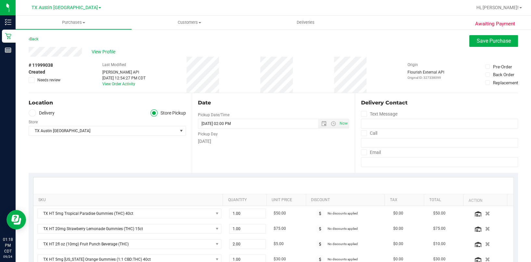
click at [51, 109] on label "Delivery" at bounding box center [42, 112] width 26 height 7
click at [0, 0] on input "Delivery" at bounding box center [0, 0] width 0 height 0
click at [90, 134] on span "Select address" at bounding box center [99, 130] width 141 height 9
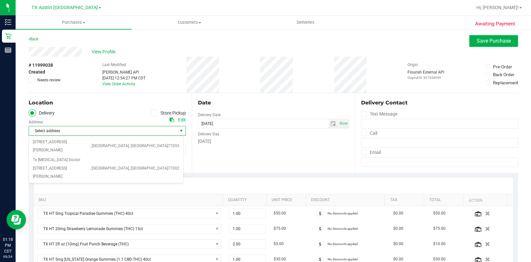
click at [137, 175] on div "SKU Quantity Unit Price Discount Tax Total Action TX HT 5mg Tropical Paradise G…" at bounding box center [274, 230] width 490 height 115
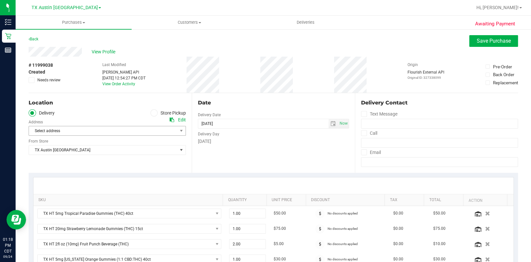
click at [125, 128] on span "Select address" at bounding box center [99, 130] width 141 height 9
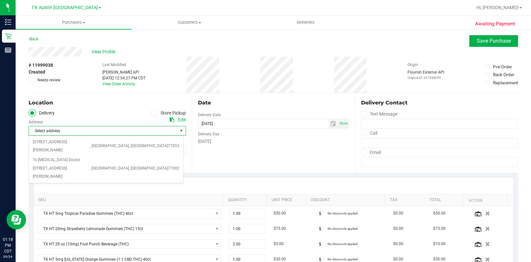
click at [125, 131] on span "Select address" at bounding box center [99, 130] width 141 height 9
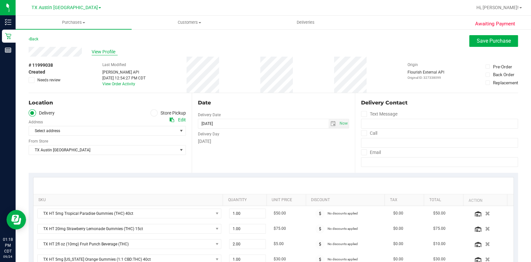
drag, startPoint x: 95, startPoint y: 47, endPoint x: 98, endPoint y: 51, distance: 4.9
click at [96, 48] on div "View Profile" at bounding box center [274, 52] width 490 height 10
click at [98, 51] on span "View Profile" at bounding box center [105, 51] width 26 height 7
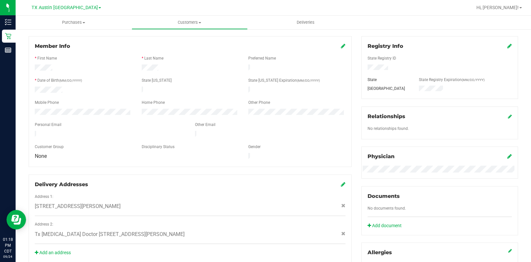
scroll to position [87, 0]
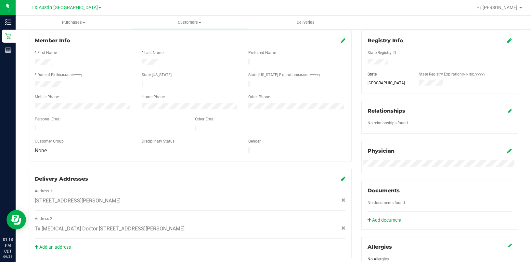
click at [66, 244] on div "Add an address" at bounding box center [190, 247] width 321 height 7
click at [66, 244] on link "Add an address" at bounding box center [53, 246] width 36 height 5
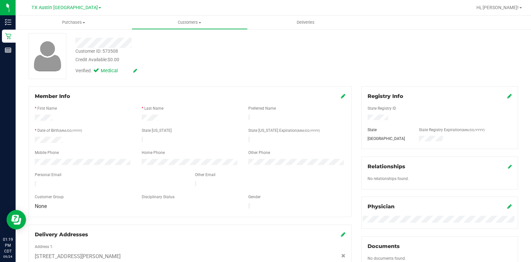
scroll to position [0, 0]
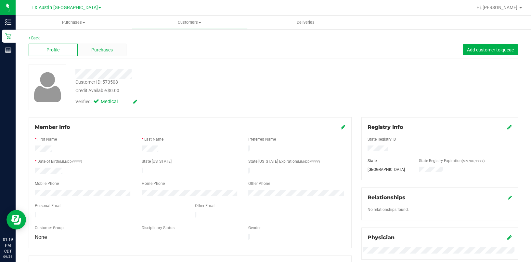
click at [104, 44] on div "Purchases" at bounding box center [102, 50] width 49 height 12
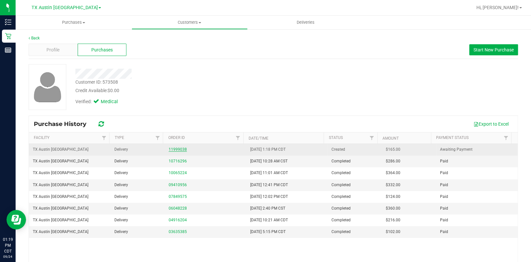
click at [180, 148] on link "11999038" at bounding box center [178, 149] width 18 height 5
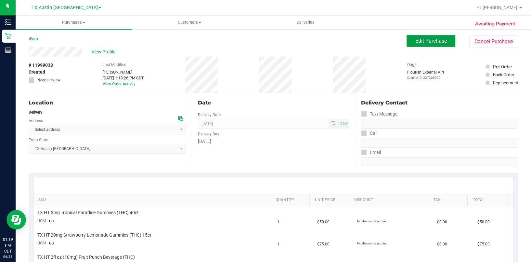
click at [433, 39] on span "Edit Purchase" at bounding box center [432, 41] width 32 height 6
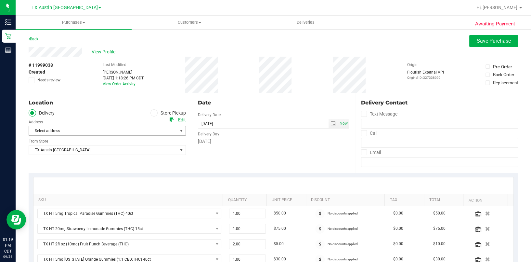
click at [125, 131] on span "Select address" at bounding box center [99, 130] width 141 height 9
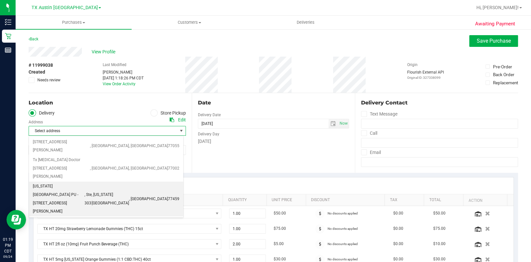
click at [92, 191] on span ", Ste 303" at bounding box center [88, 199] width 7 height 17
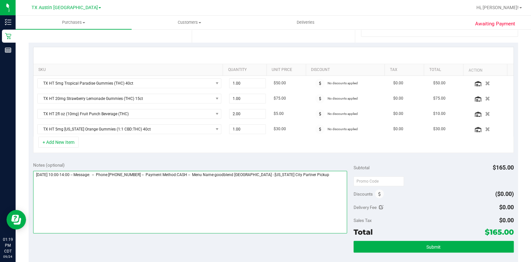
click at [331, 191] on textarea at bounding box center [190, 202] width 314 height 62
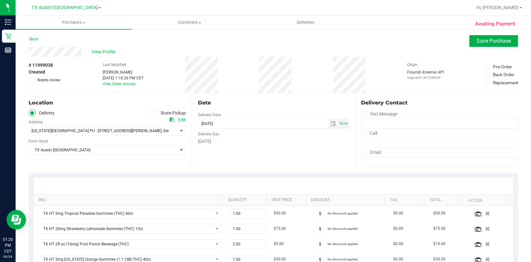
click at [177, 79] on div "# 11999038 Created Needs review Last Modified Matthew Perez Sep 24, 2025 1:18:2…" at bounding box center [274, 75] width 490 height 36
click at [101, 52] on span "View Profile" at bounding box center [105, 51] width 26 height 7
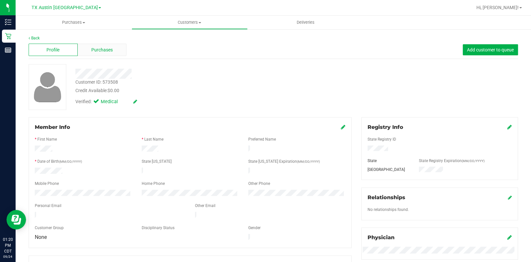
click at [97, 52] on span "Purchases" at bounding box center [101, 50] width 21 height 7
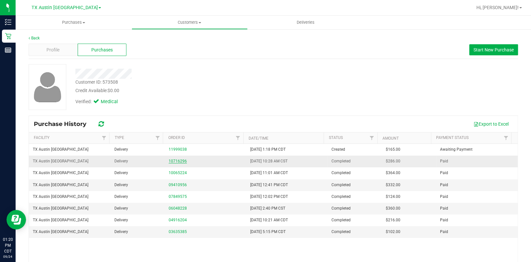
click at [176, 160] on link "10716296" at bounding box center [178, 161] width 18 height 5
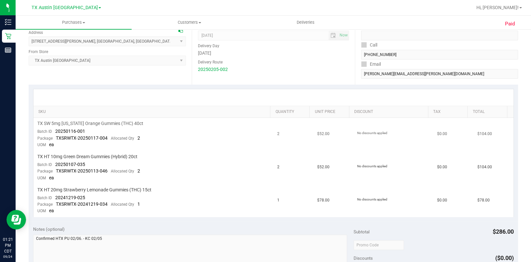
scroll to position [87, 0]
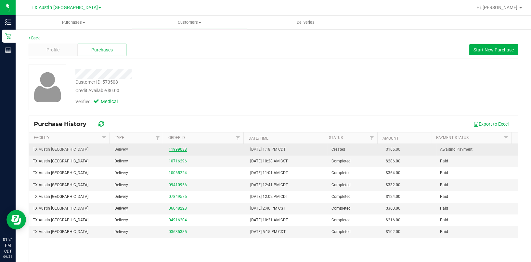
click at [174, 149] on link "11999038" at bounding box center [178, 149] width 18 height 5
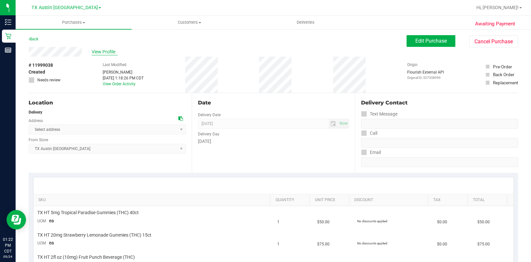
click at [113, 52] on span "View Profile" at bounding box center [105, 51] width 26 height 7
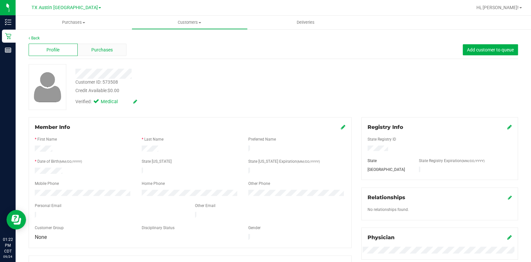
click at [108, 50] on span "Purchases" at bounding box center [101, 50] width 21 height 7
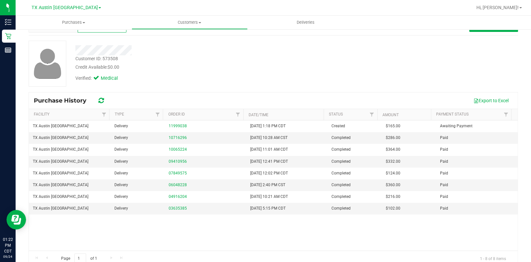
scroll to position [34, 0]
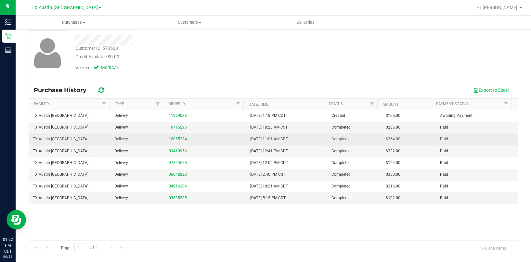
click at [180, 138] on link "10065224" at bounding box center [178, 139] width 18 height 5
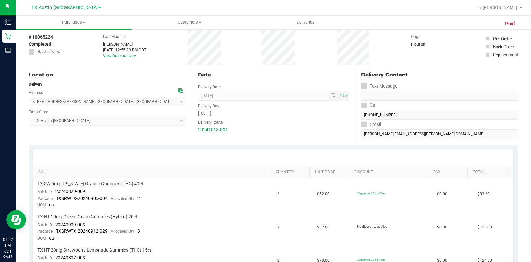
scroll to position [77, 0]
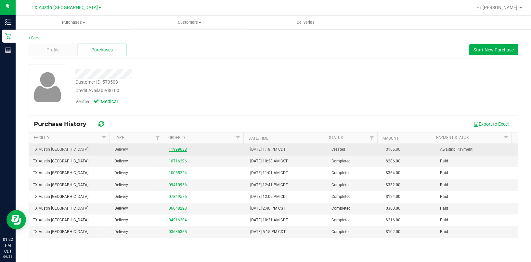
click at [173, 148] on link "11999038" at bounding box center [178, 149] width 18 height 5
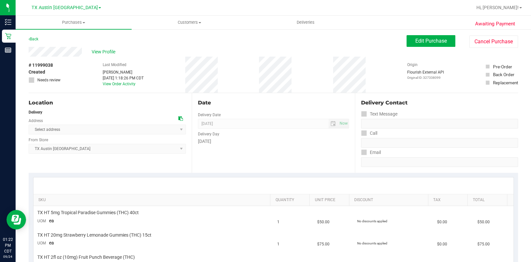
scroll to position [87, 0]
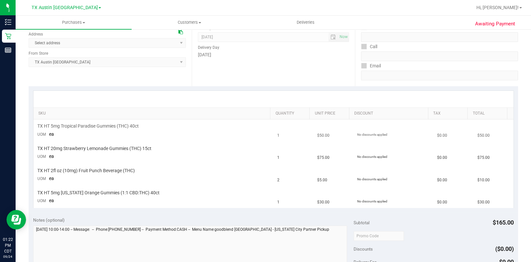
click at [53, 127] on span "TX HT 5mg Tropical Paradise Gummies (THC) 40ct" at bounding box center [87, 126] width 101 height 6
drag, startPoint x: 53, startPoint y: 127, endPoint x: 56, endPoint y: 151, distance: 24.5
click at [56, 151] on td "TX HT 20mg Strawberry Lemonade Gummies (THC) 15ct UOM ea" at bounding box center [154, 152] width 240 height 22
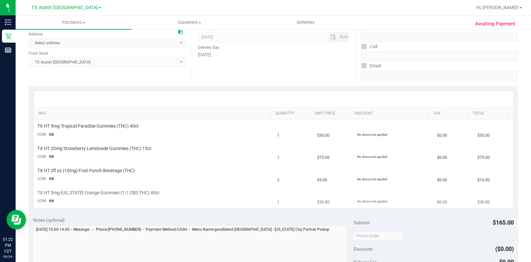
click at [57, 192] on span "TX HT 5mg [US_STATE] Orange Gummies (1:1 CBD:THC) 40ct" at bounding box center [98, 193] width 122 height 6
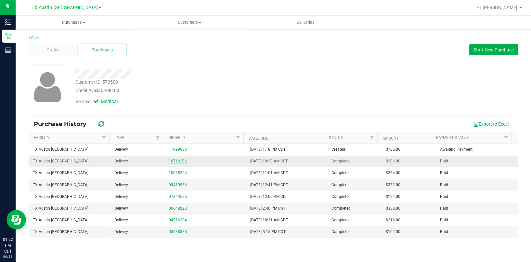
click at [169, 159] on link "10716296" at bounding box center [178, 161] width 18 height 5
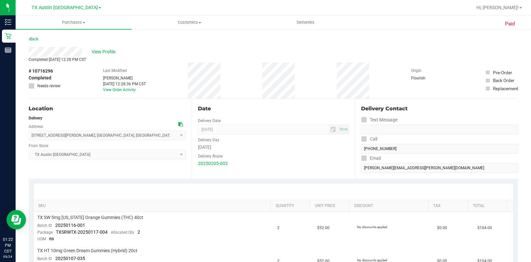
scroll to position [87, 0]
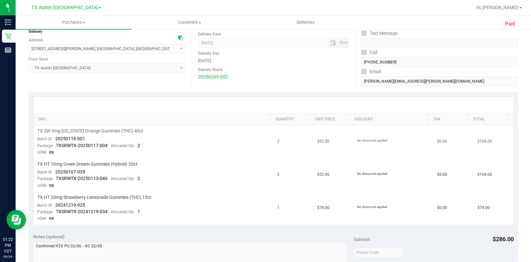
click at [59, 128] on span "TX SW 5mg Texas Orange Gummies (THC) 40ct" at bounding box center [90, 131] width 106 height 6
click at [59, 129] on span "TX SW 5mg Texas Orange Gummies (THC) 40ct" at bounding box center [90, 131] width 106 height 6
drag, startPoint x: 59, startPoint y: 129, endPoint x: 51, endPoint y: 163, distance: 35.0
click at [51, 163] on span "TX HT 10mg Green Dream Gummies (Hybrid) 20ct" at bounding box center [87, 164] width 100 height 6
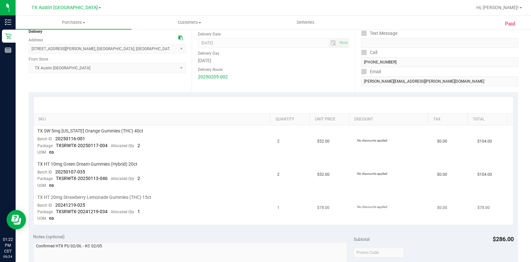
drag, startPoint x: 51, startPoint y: 163, endPoint x: 54, endPoint y: 199, distance: 36.5
click at [54, 199] on span "TX HT 20mg Strawberry Lemonade Gummies (THC) 15ct" at bounding box center [94, 197] width 114 height 6
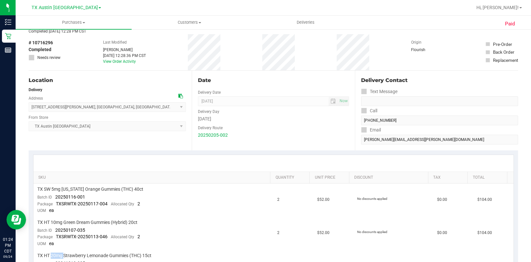
scroll to position [0, 0]
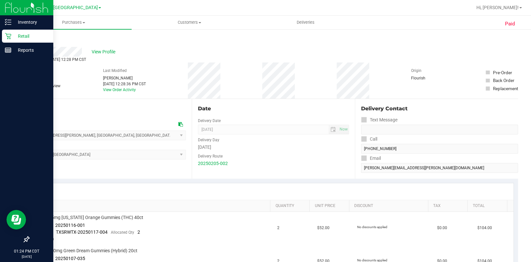
click at [14, 36] on p "Retail" at bounding box center [30, 36] width 39 height 8
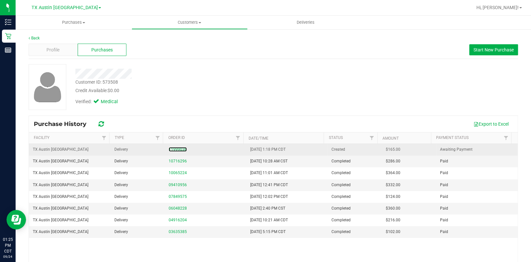
click at [174, 146] on div "11999038" at bounding box center [206, 149] width 74 height 6
click at [174, 147] on link "11999038" at bounding box center [178, 149] width 18 height 5
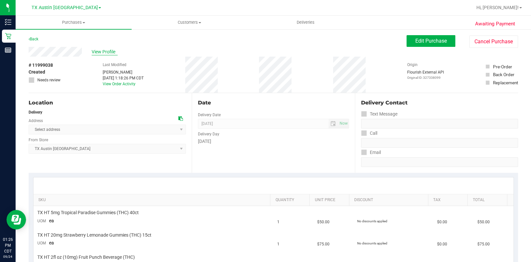
click at [100, 49] on span "View Profile" at bounding box center [105, 51] width 26 height 7
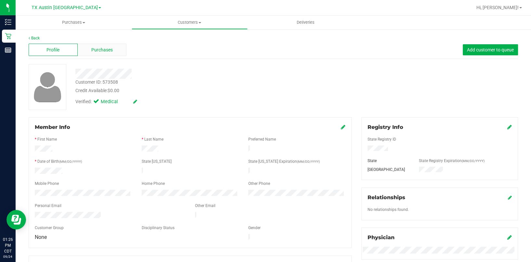
click at [104, 49] on span "Purchases" at bounding box center [101, 50] width 21 height 7
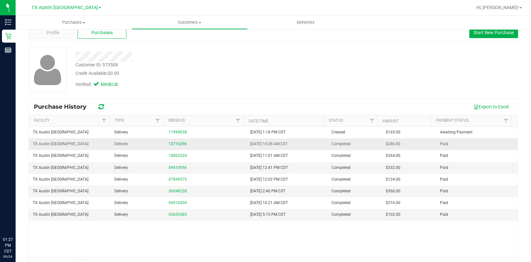
scroll to position [34, 0]
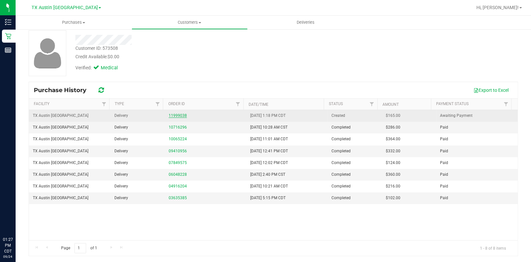
click at [169, 114] on link "11999038" at bounding box center [178, 115] width 18 height 5
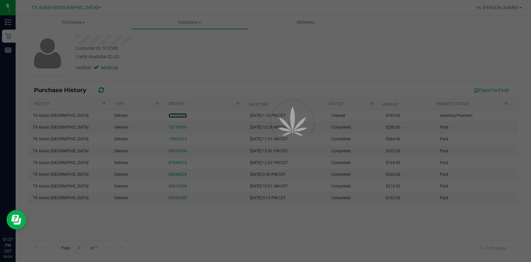
scroll to position [0, 0]
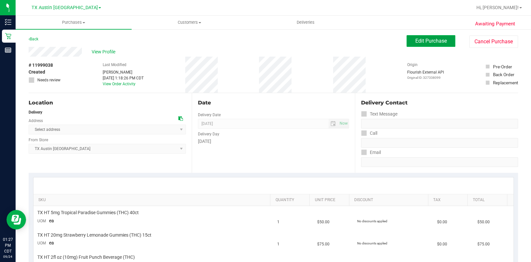
click at [441, 39] on button "Edit Purchase" at bounding box center [431, 41] width 49 height 12
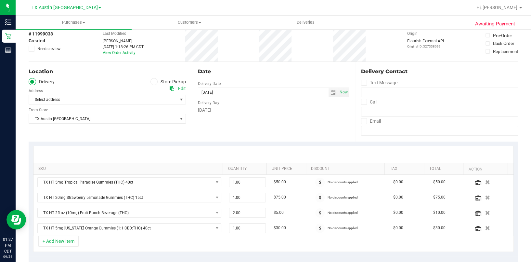
scroll to position [43, 0]
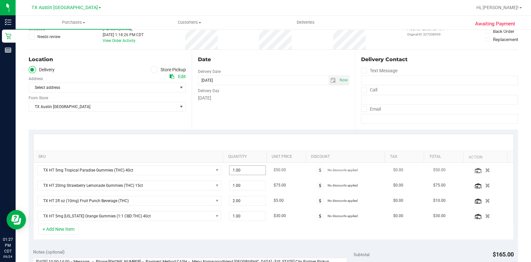
click at [243, 169] on span "1.00 1" at bounding box center [247, 170] width 36 height 10
type input "2"
type input "2.00"
click at [249, 186] on span "1.00 1" at bounding box center [247, 186] width 36 height 10
click at [246, 188] on span "1.00 1" at bounding box center [247, 186] width 36 height 10
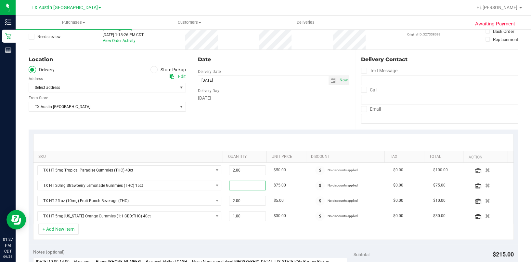
type input "2"
type input "2.00"
click at [485, 201] on icon "button" at bounding box center [488, 200] width 6 height 5
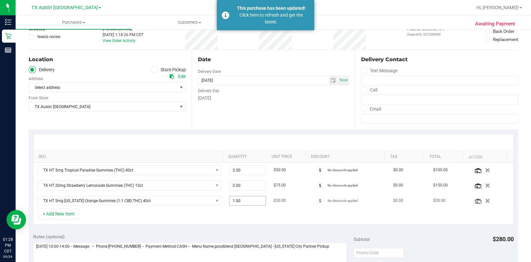
click at [249, 203] on span "1.00 1" at bounding box center [247, 201] width 36 height 10
type input "2"
type input "2.00"
click at [313, 139] on div at bounding box center [274, 142] width 480 height 17
click at [118, 92] on div "[GEOGRAPHIC_DATA] [GEOGRAPHIC_DATA] [GEOGRAPHIC_DATA] Select Store [PERSON_NAME…" at bounding box center [107, 101] width 157 height 19
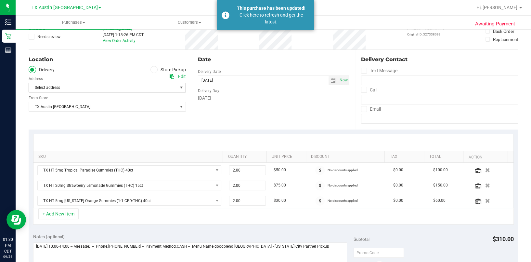
click at [118, 89] on span "Select address" at bounding box center [99, 87] width 141 height 9
click at [67, 88] on span "Select address" at bounding box center [99, 87] width 141 height 9
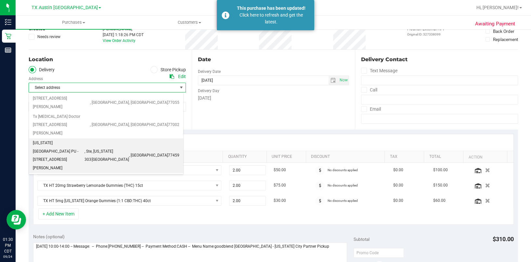
click at [82, 139] on span "[US_STATE][GEOGRAPHIC_DATA] PU - [STREET_ADDRESS][PERSON_NAME]" at bounding box center [59, 156] width 52 height 34
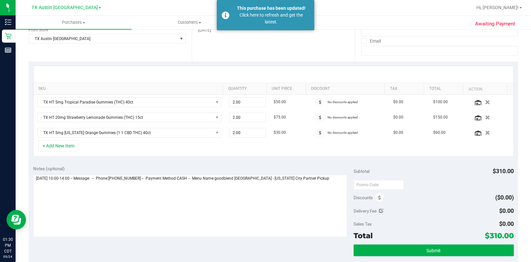
scroll to position [130, 0]
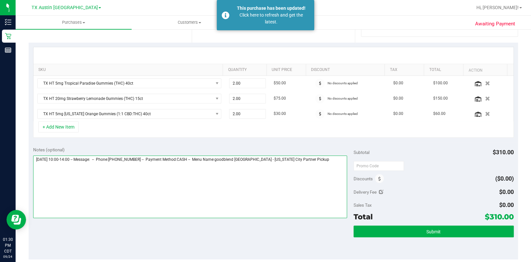
click at [314, 174] on textarea at bounding box center [190, 186] width 314 height 62
click at [131, 183] on textarea at bounding box center [190, 186] width 314 height 62
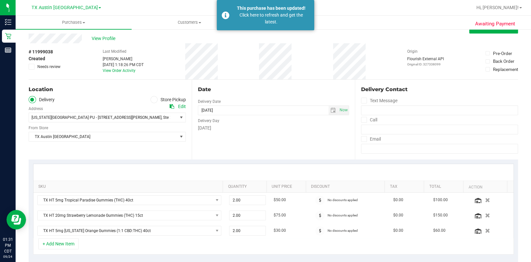
scroll to position [0, 0]
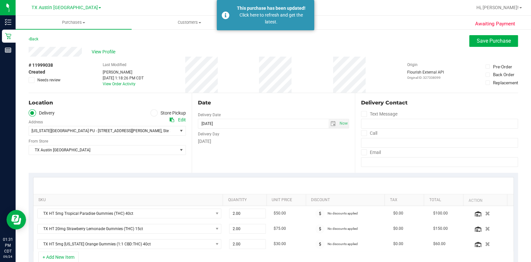
type textarea "[DATE] 10:00-14:00 -- Message: -- Phone:[PHONE_NUMBER] -- Payment Method:CASH -…"
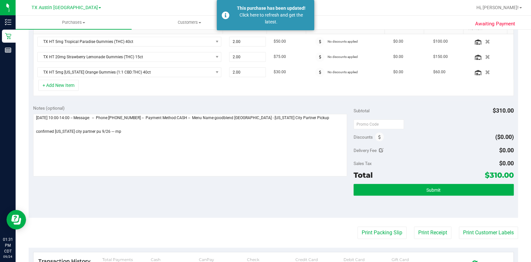
scroll to position [217, 0]
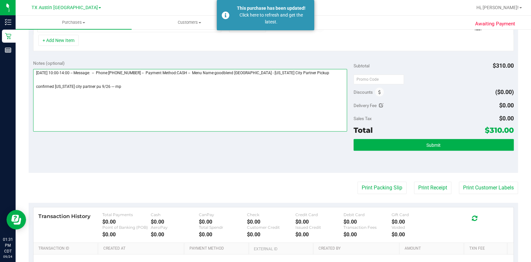
click at [146, 99] on textarea at bounding box center [190, 100] width 314 height 62
click at [146, 100] on textarea at bounding box center [190, 100] width 314 height 62
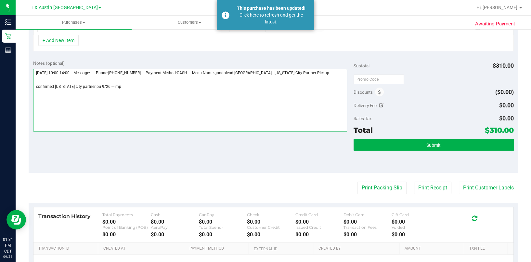
click at [146, 100] on textarea at bounding box center [190, 100] width 314 height 62
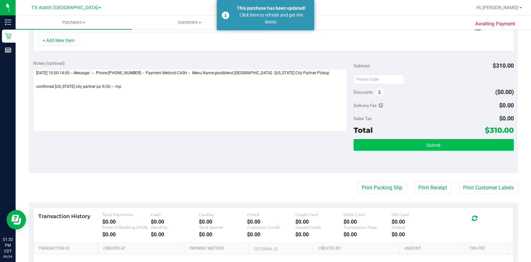
click at [382, 149] on div "Submit" at bounding box center [434, 145] width 160 height 12
drag, startPoint x: 382, startPoint y: 149, endPoint x: 380, endPoint y: 145, distance: 5.0
click at [380, 145] on button "Submit" at bounding box center [434, 145] width 160 height 12
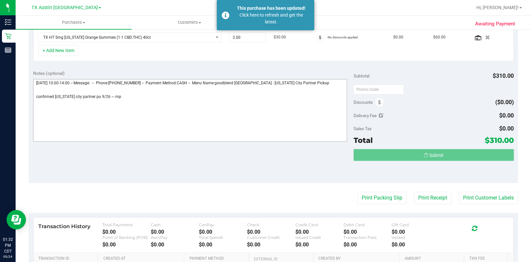
scroll to position [23, 0]
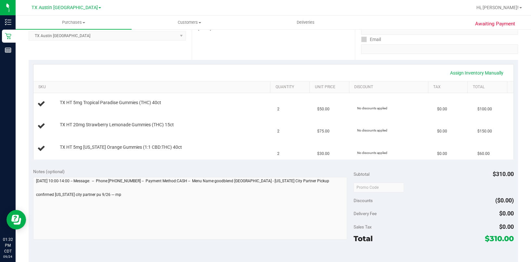
scroll to position [43, 0]
